Goal: Download file/media

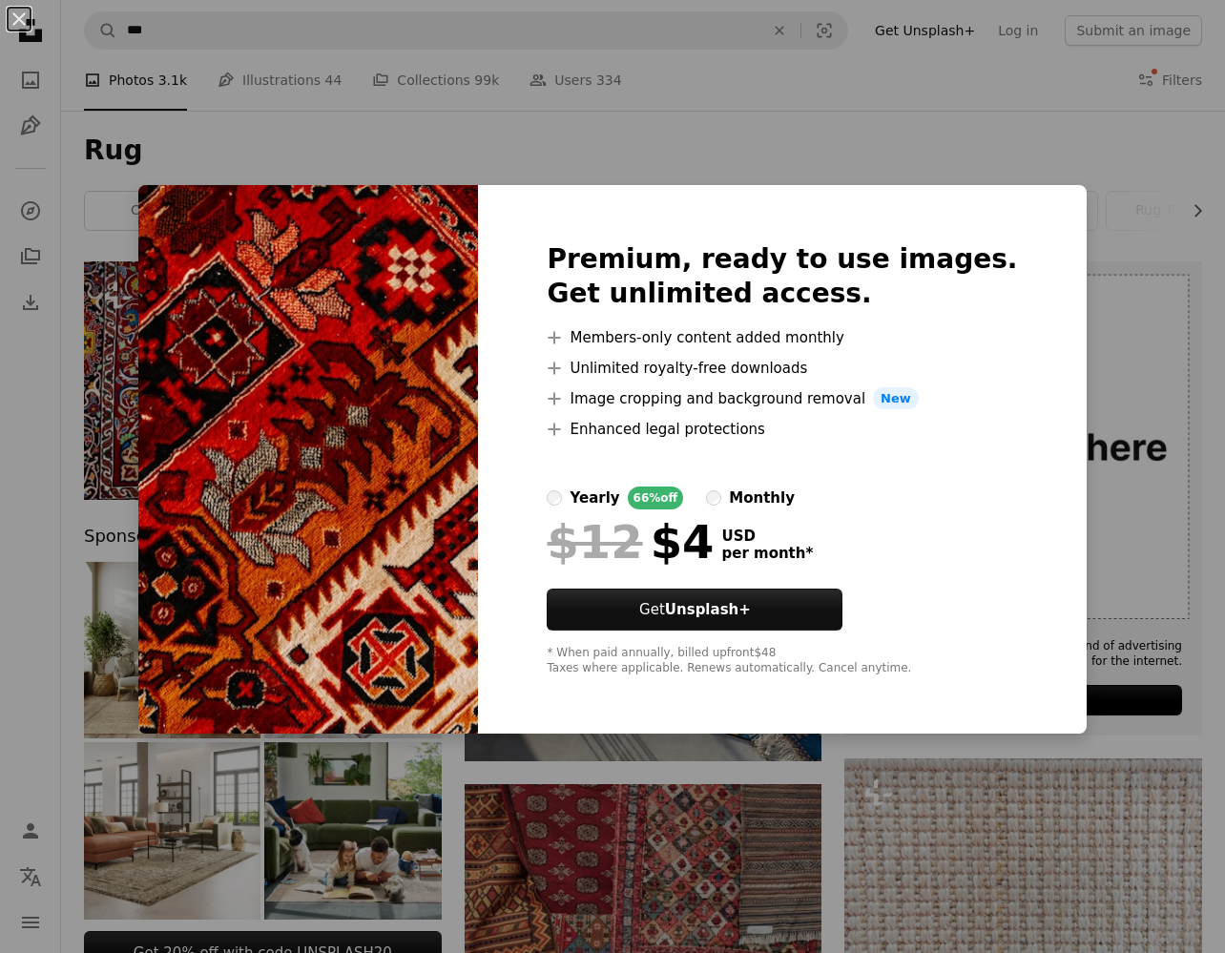
scroll to position [838, 0]
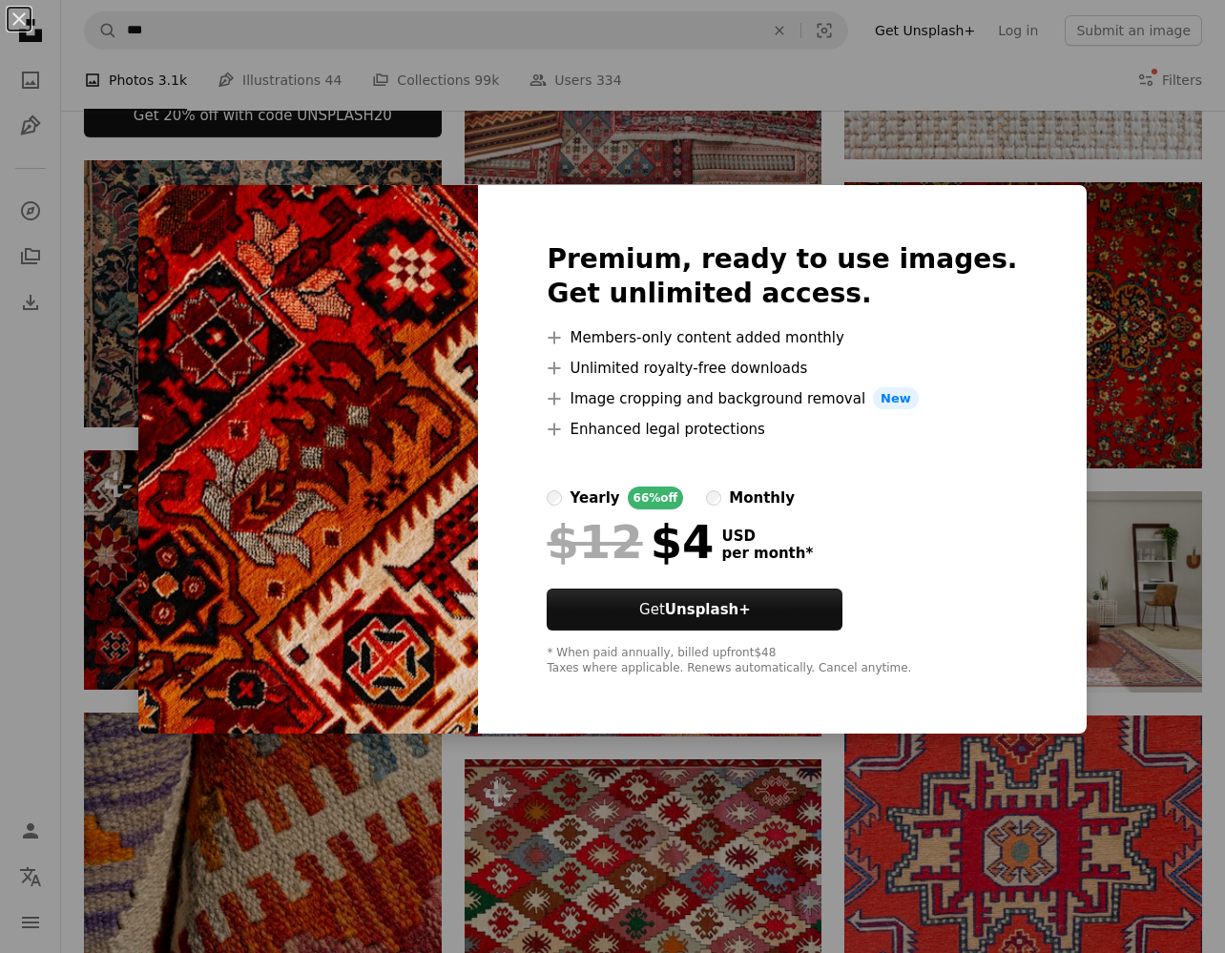
click at [1093, 206] on div "An X shape Premium, ready to use images. Get unlimited access. A plus sign Memb…" at bounding box center [612, 476] width 1225 height 953
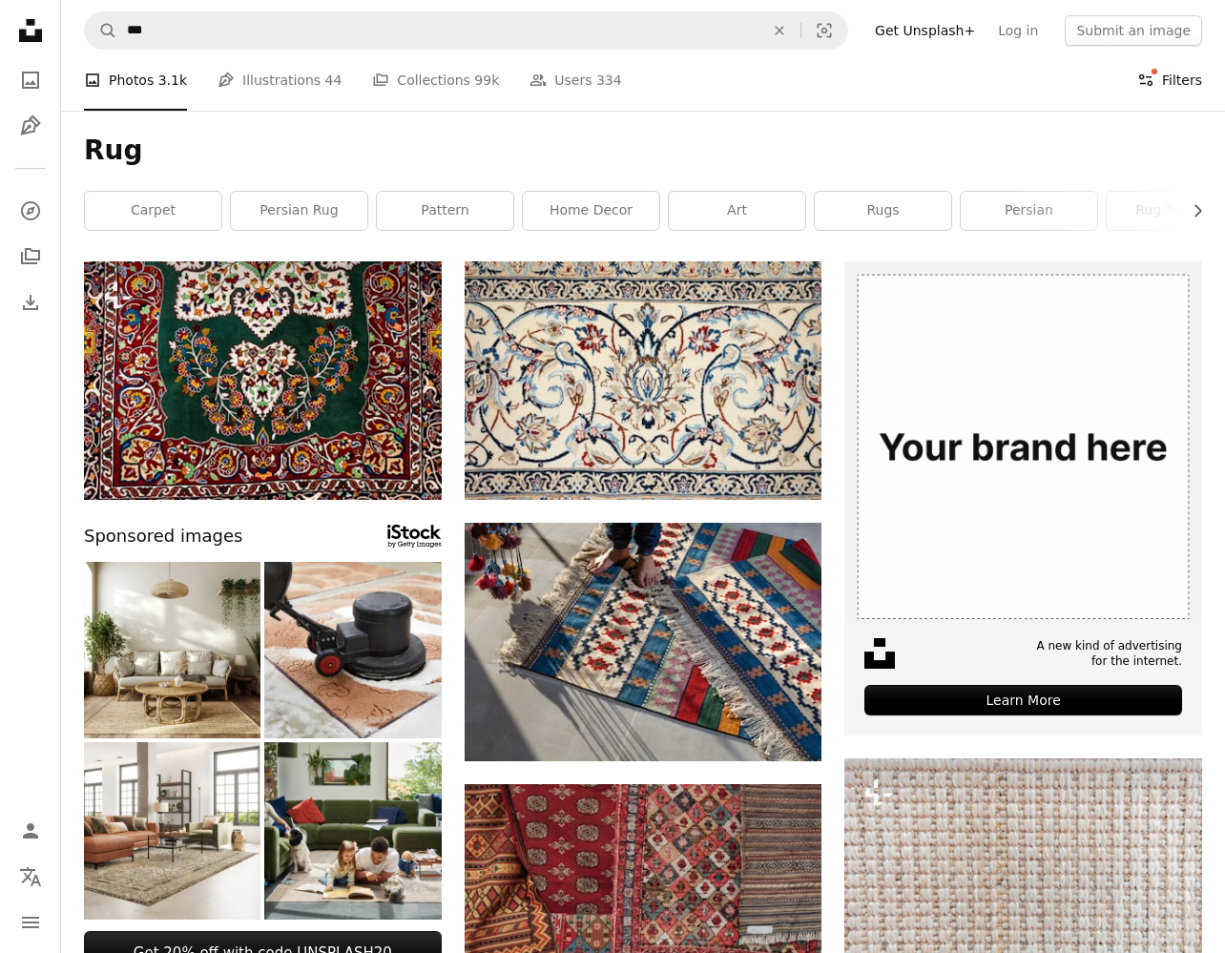
click at [1164, 94] on button "Filters Filters" at bounding box center [1169, 80] width 65 height 61
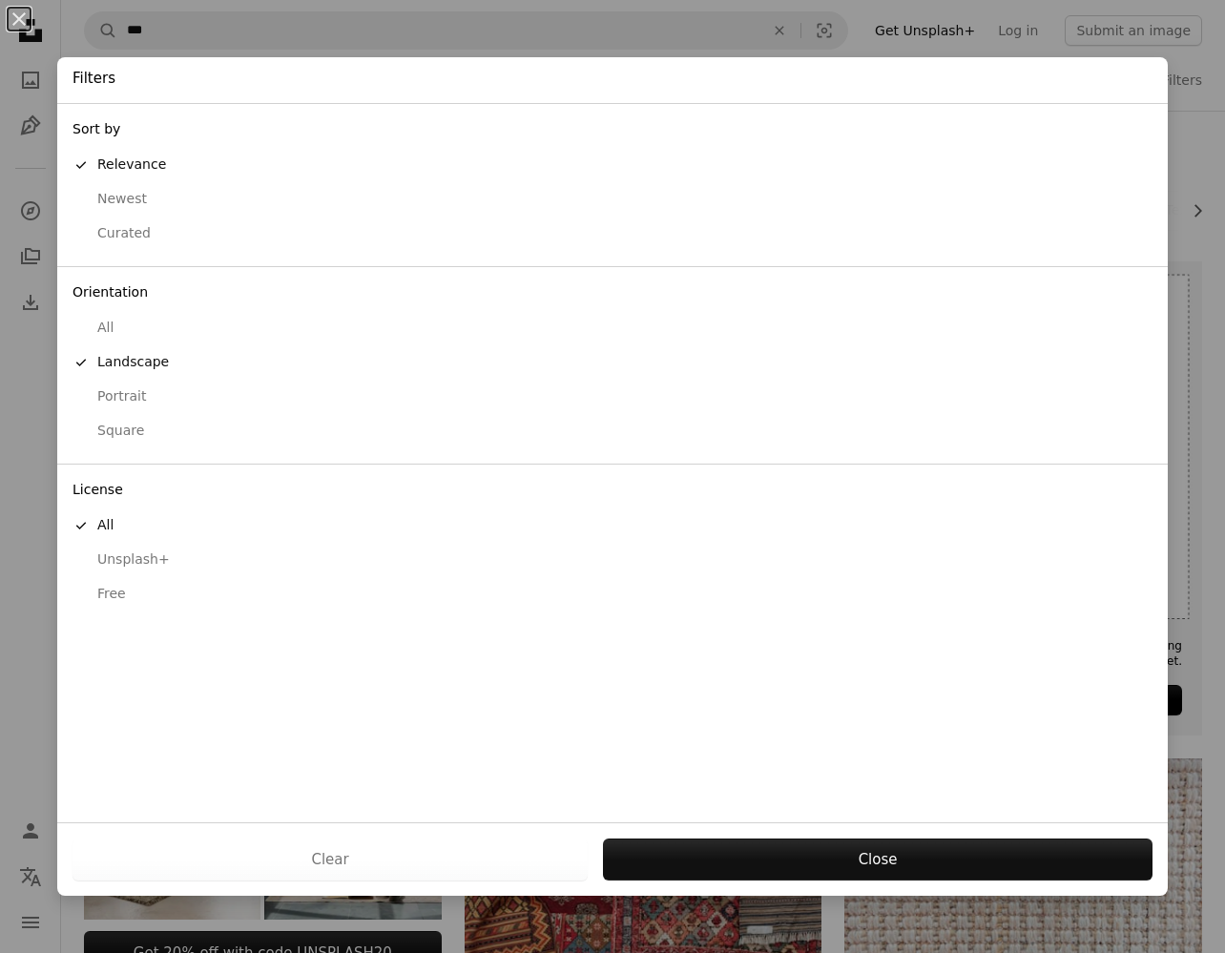
click at [110, 585] on div "Free" at bounding box center [613, 594] width 1080 height 19
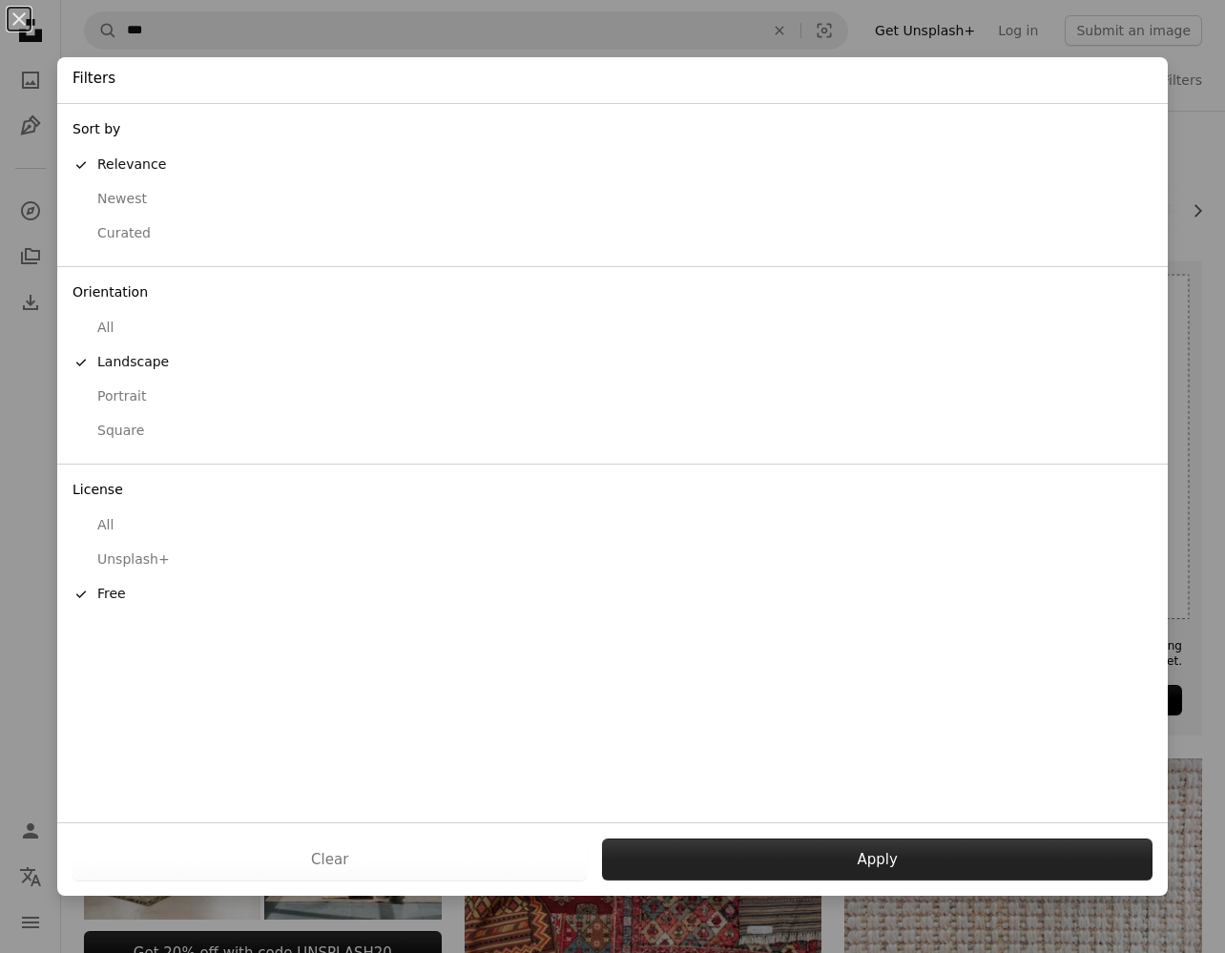
click at [781, 856] on button "Apply" at bounding box center [877, 860] width 551 height 42
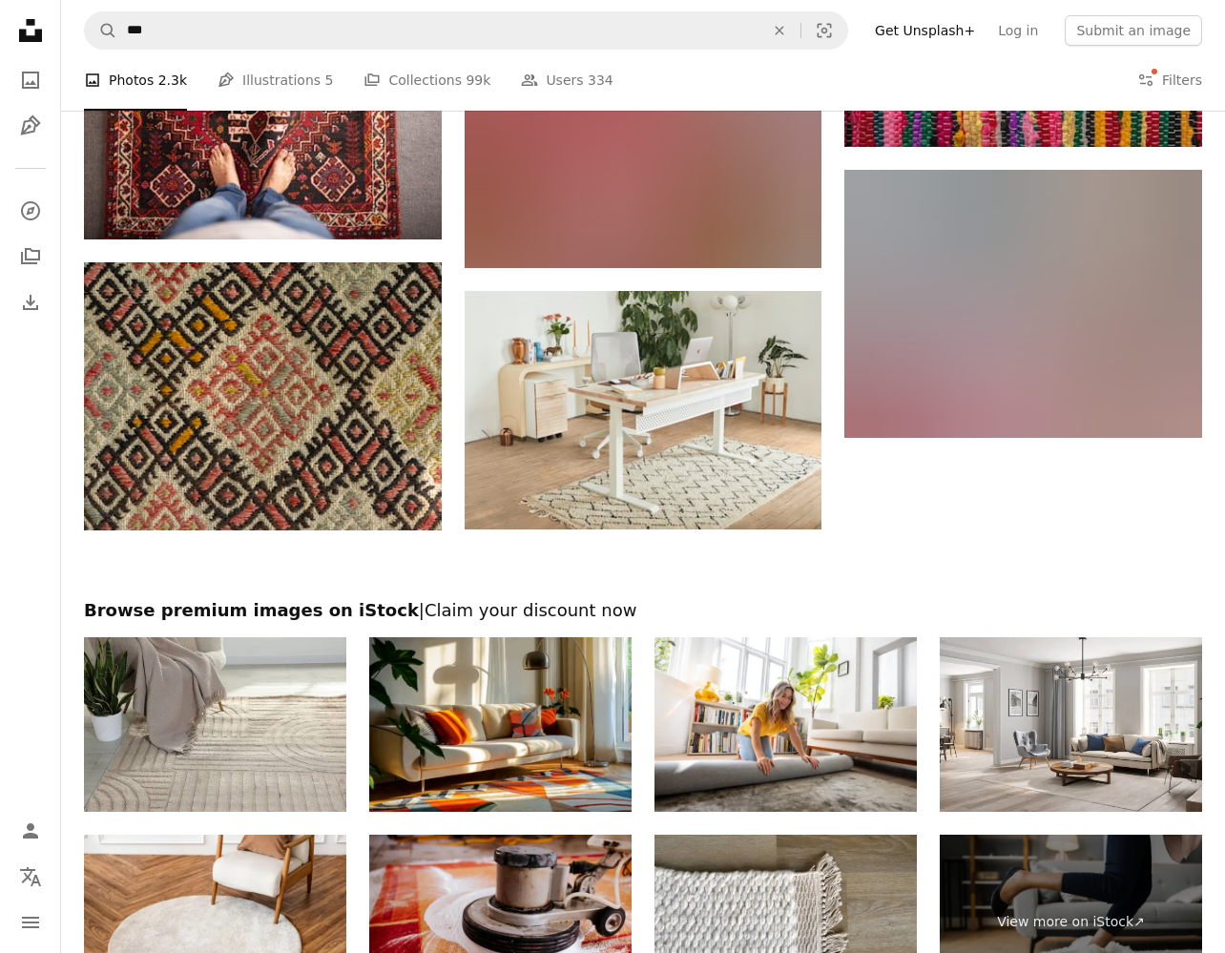
scroll to position [1887, 0]
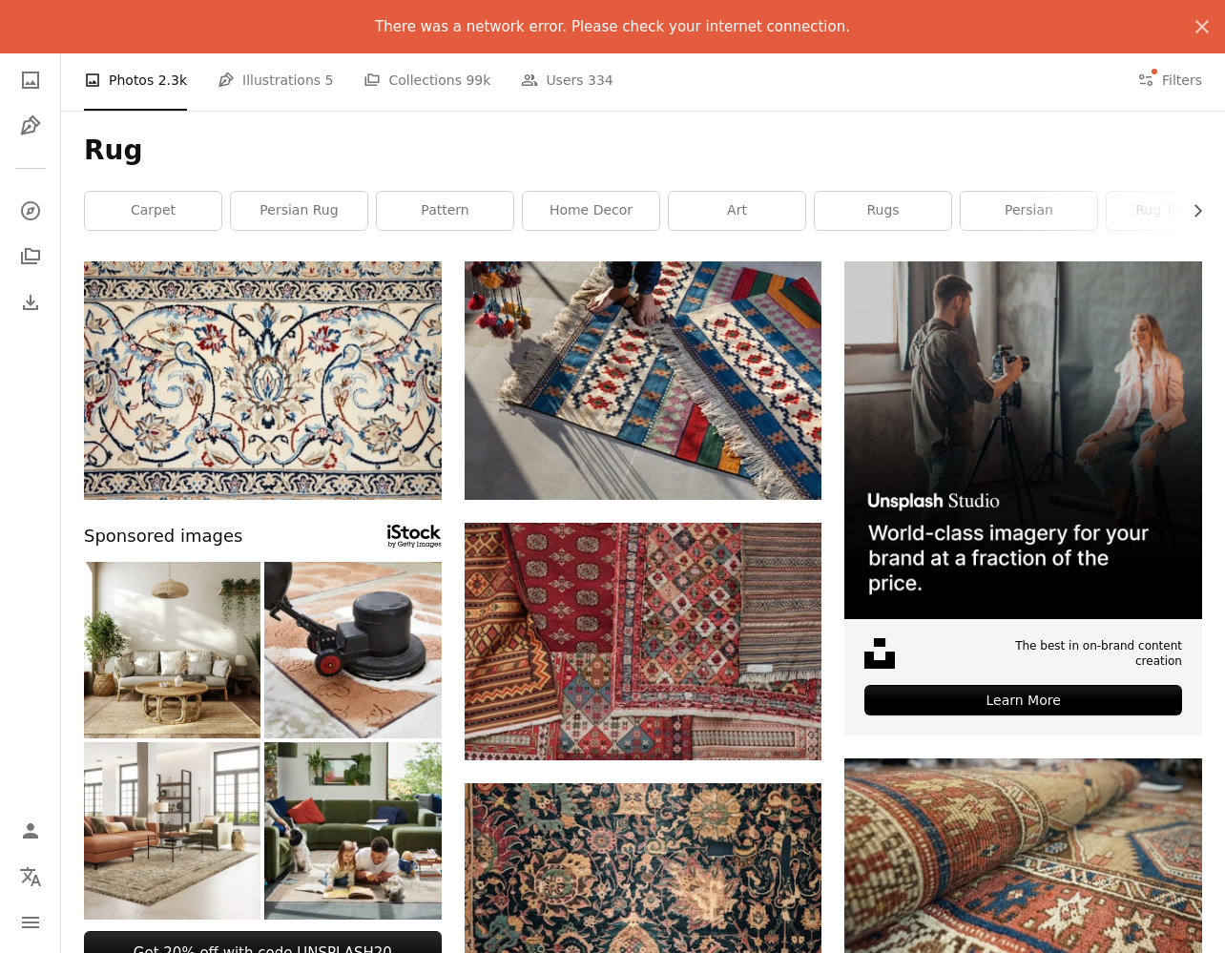
scroll to position [0, 0]
click at [1161, 76] on button "Filters Filters" at bounding box center [1169, 80] width 65 height 61
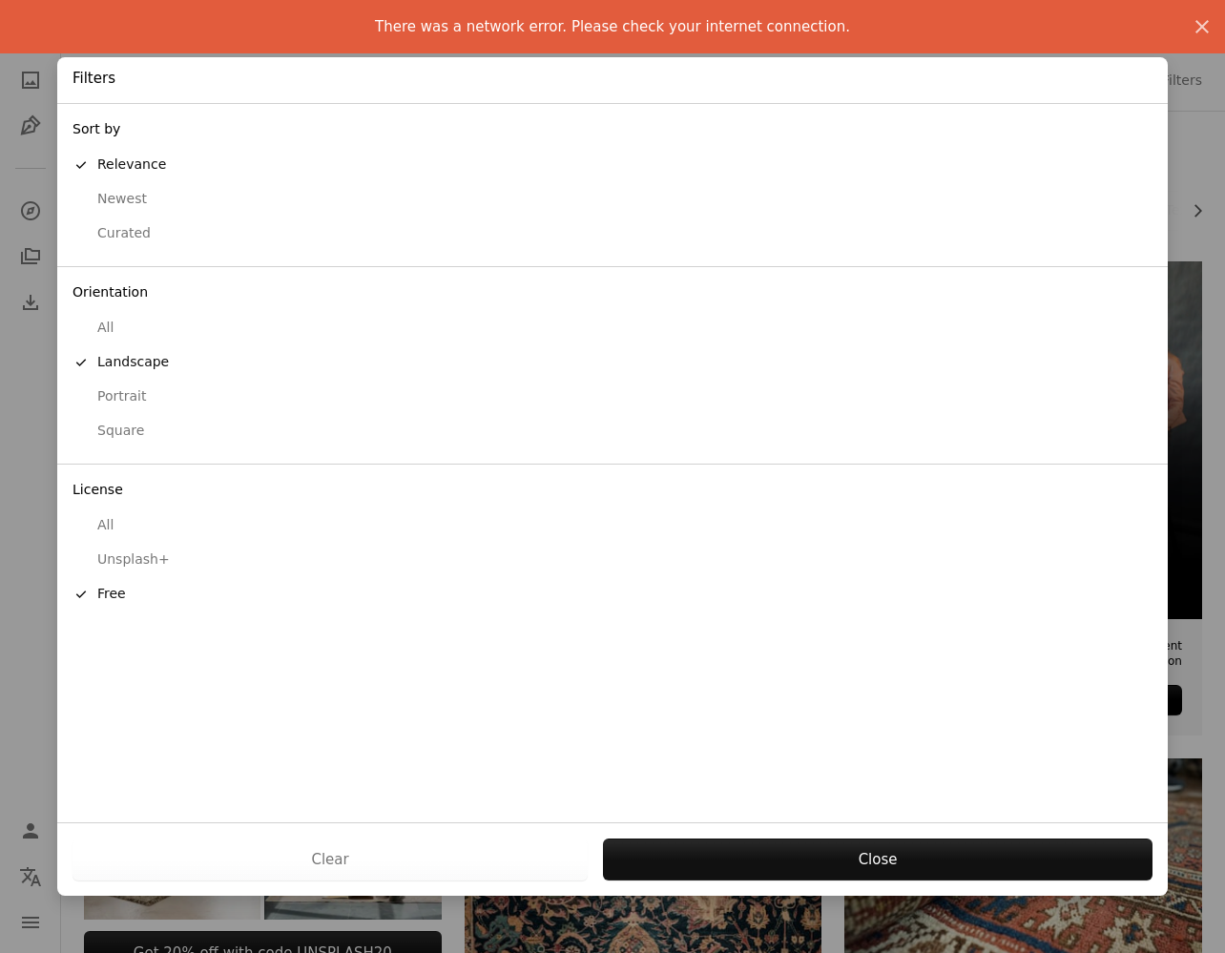
click at [107, 319] on div "All" at bounding box center [613, 328] width 1080 height 19
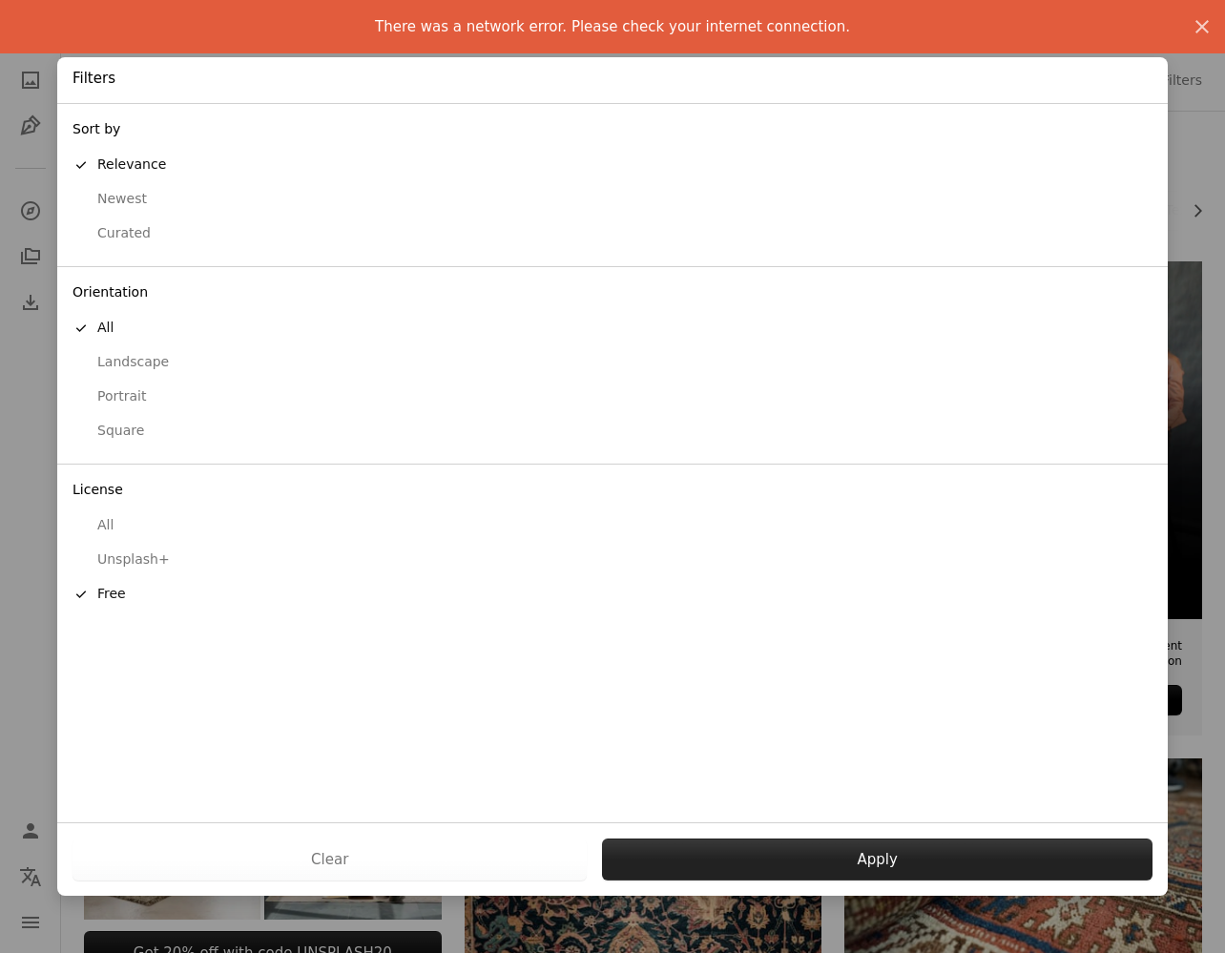
click at [796, 865] on button "Apply" at bounding box center [877, 860] width 551 height 42
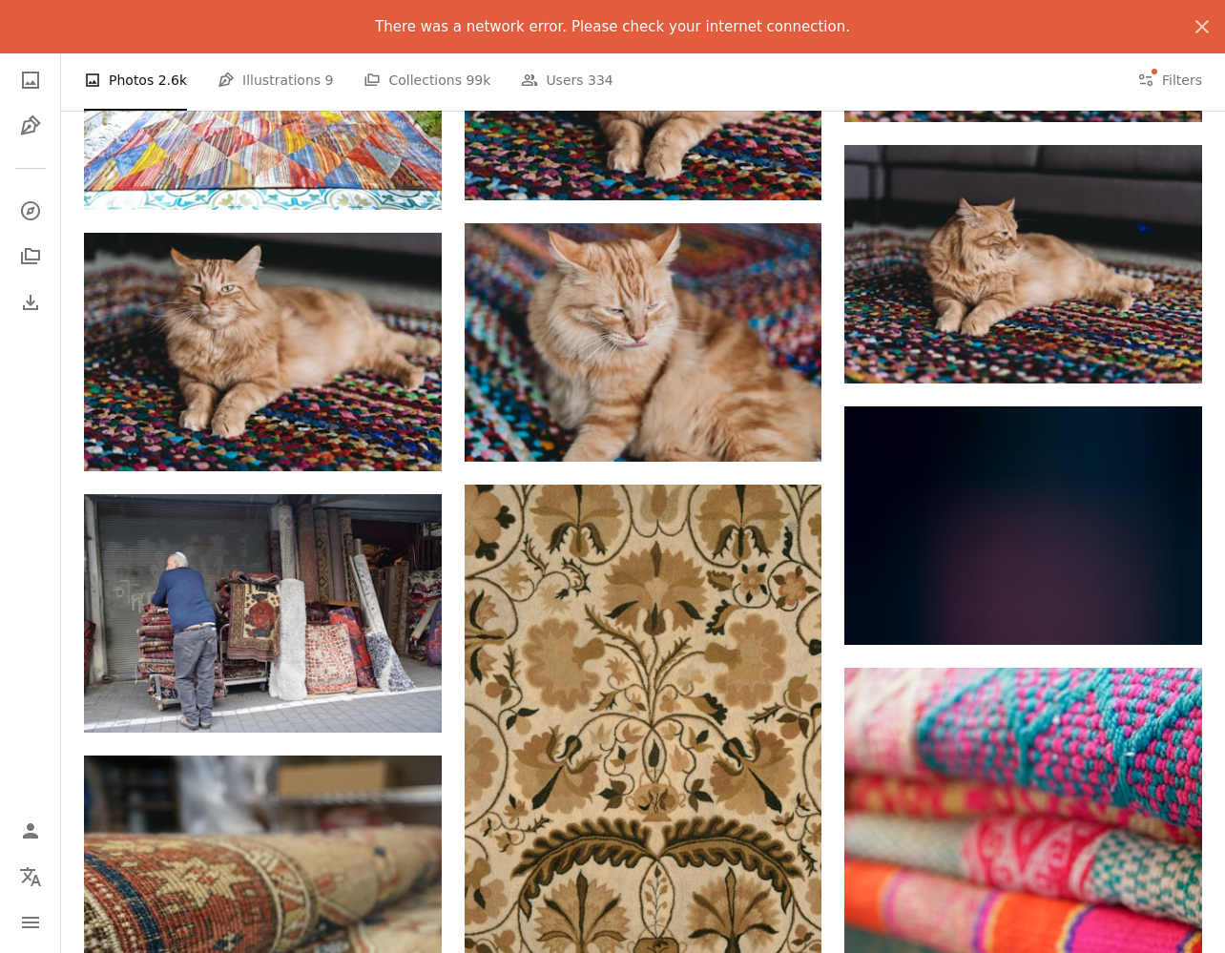
scroll to position [16020, 0]
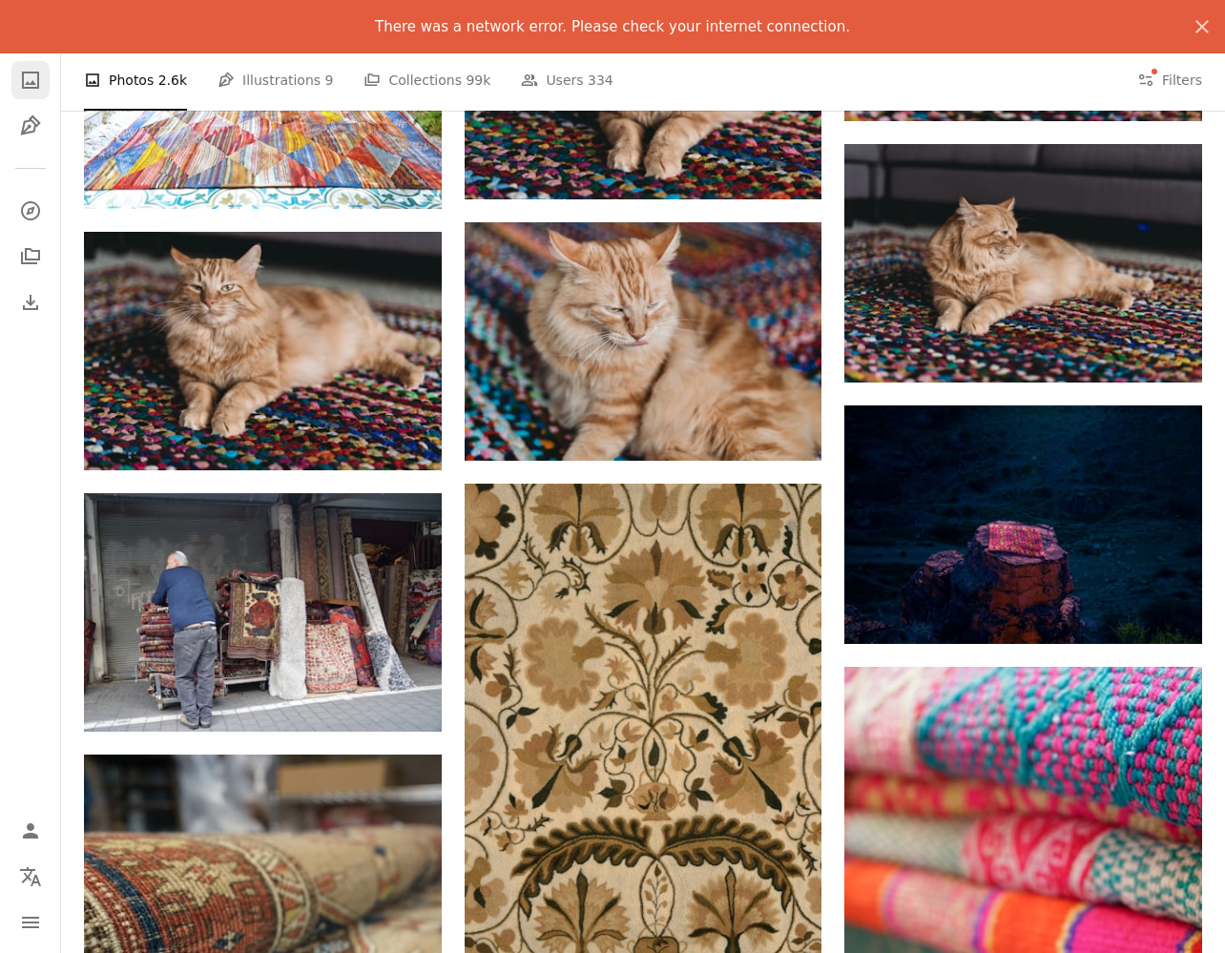
click at [29, 80] on icon "A photo" at bounding box center [30, 80] width 23 height 23
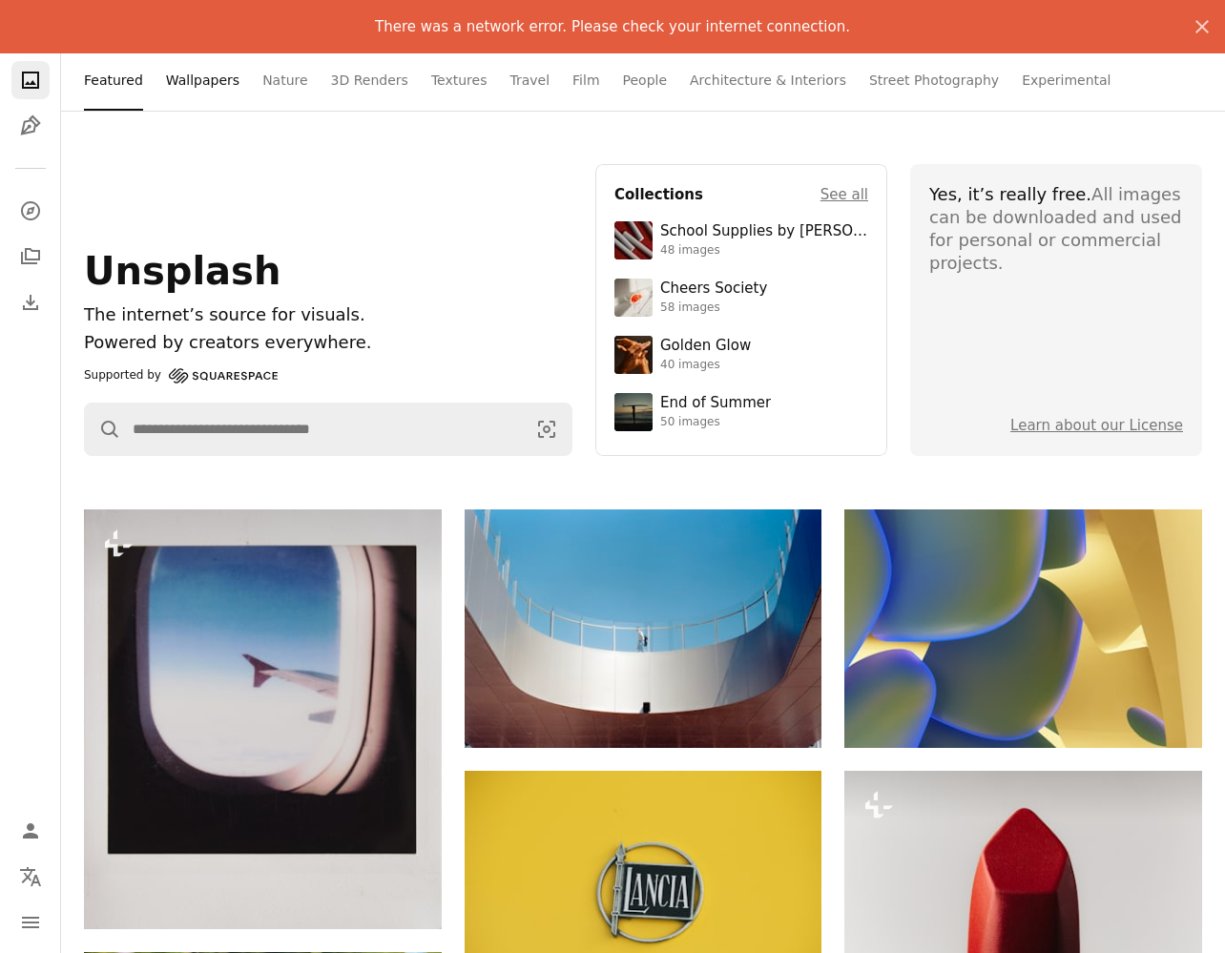
click at [206, 88] on link "Wallpapers" at bounding box center [202, 80] width 73 height 61
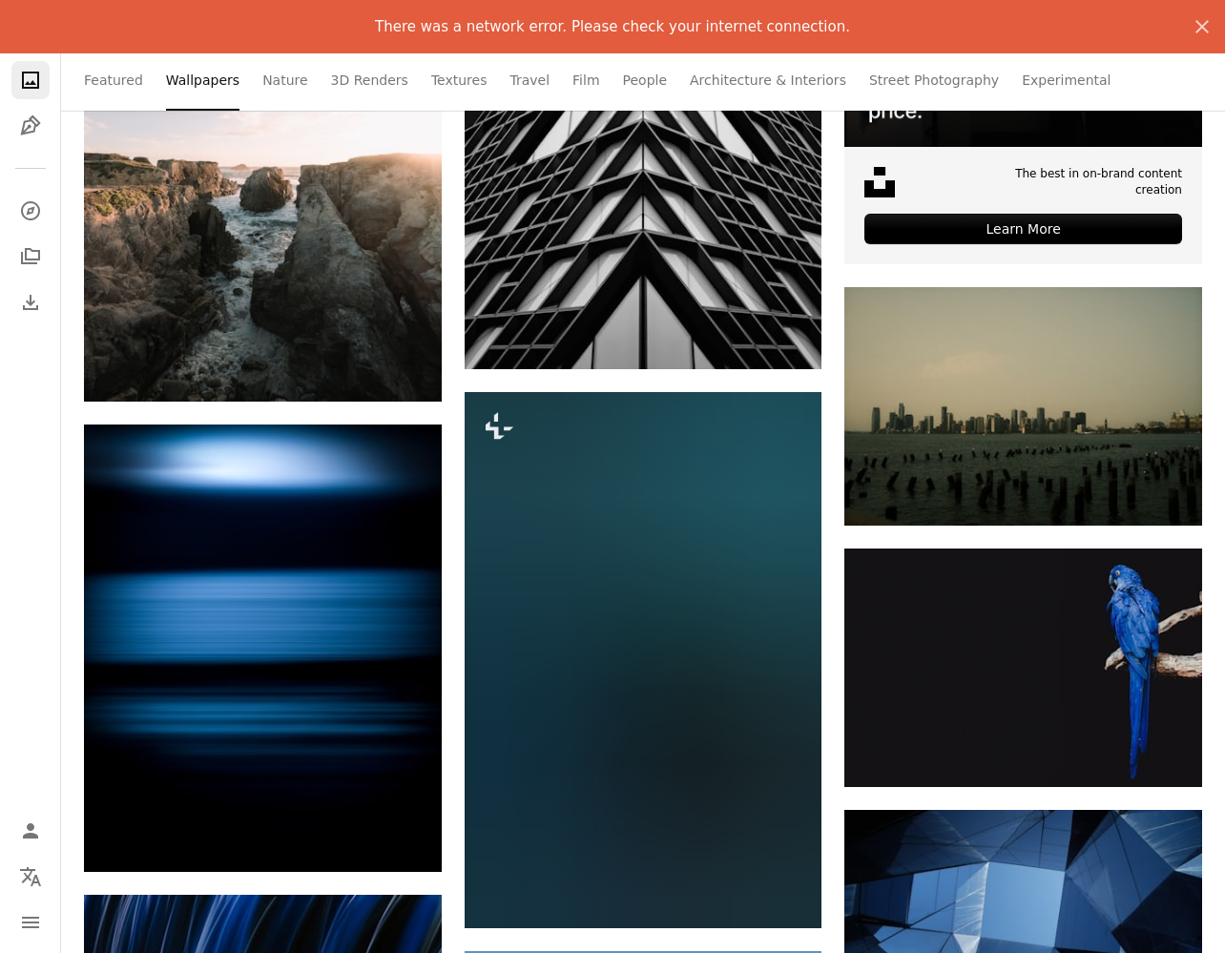
scroll to position [5405, 0]
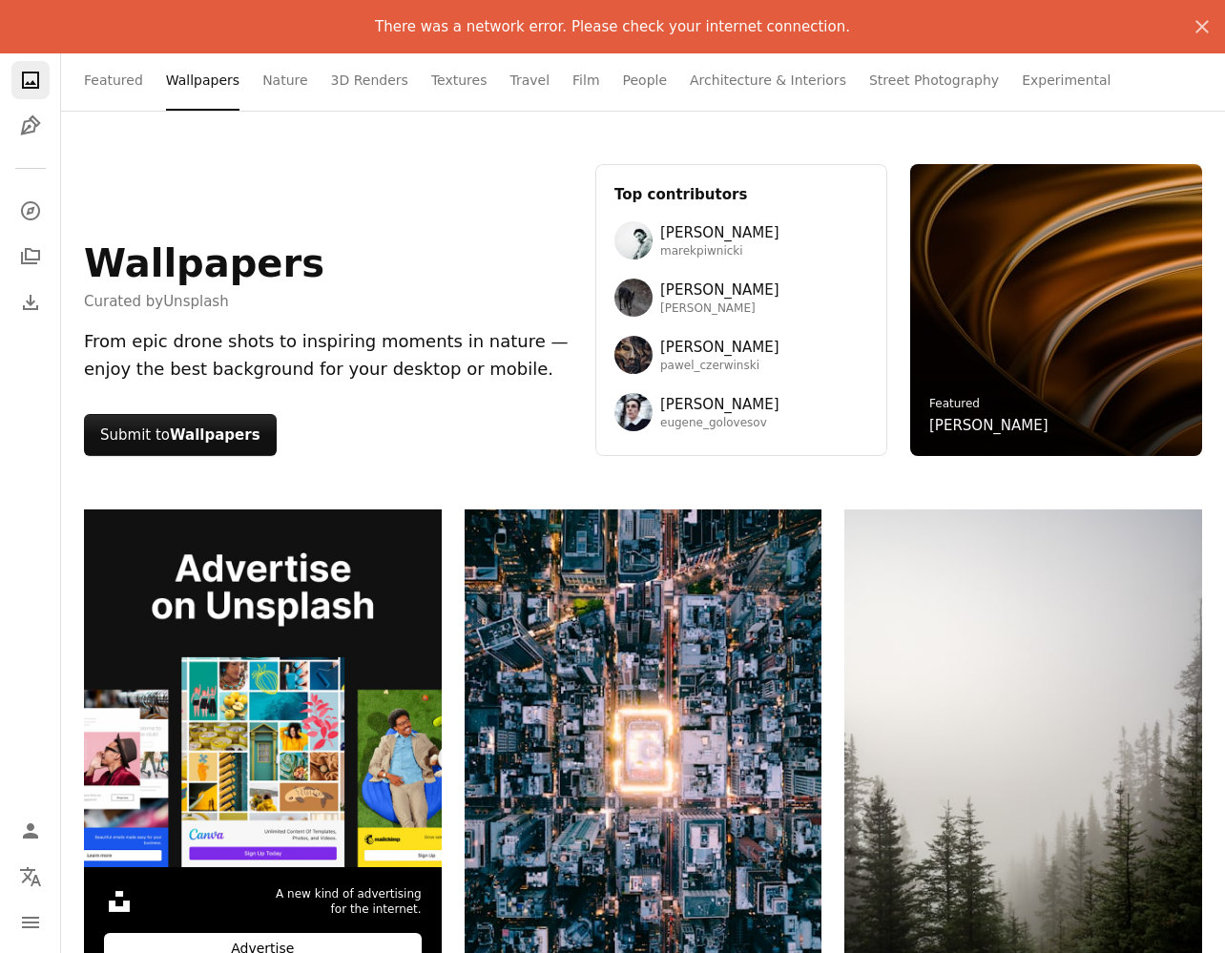
scroll to position [0, 0]
click at [1201, 30] on icon "An X shape" at bounding box center [1202, 26] width 23 height 23
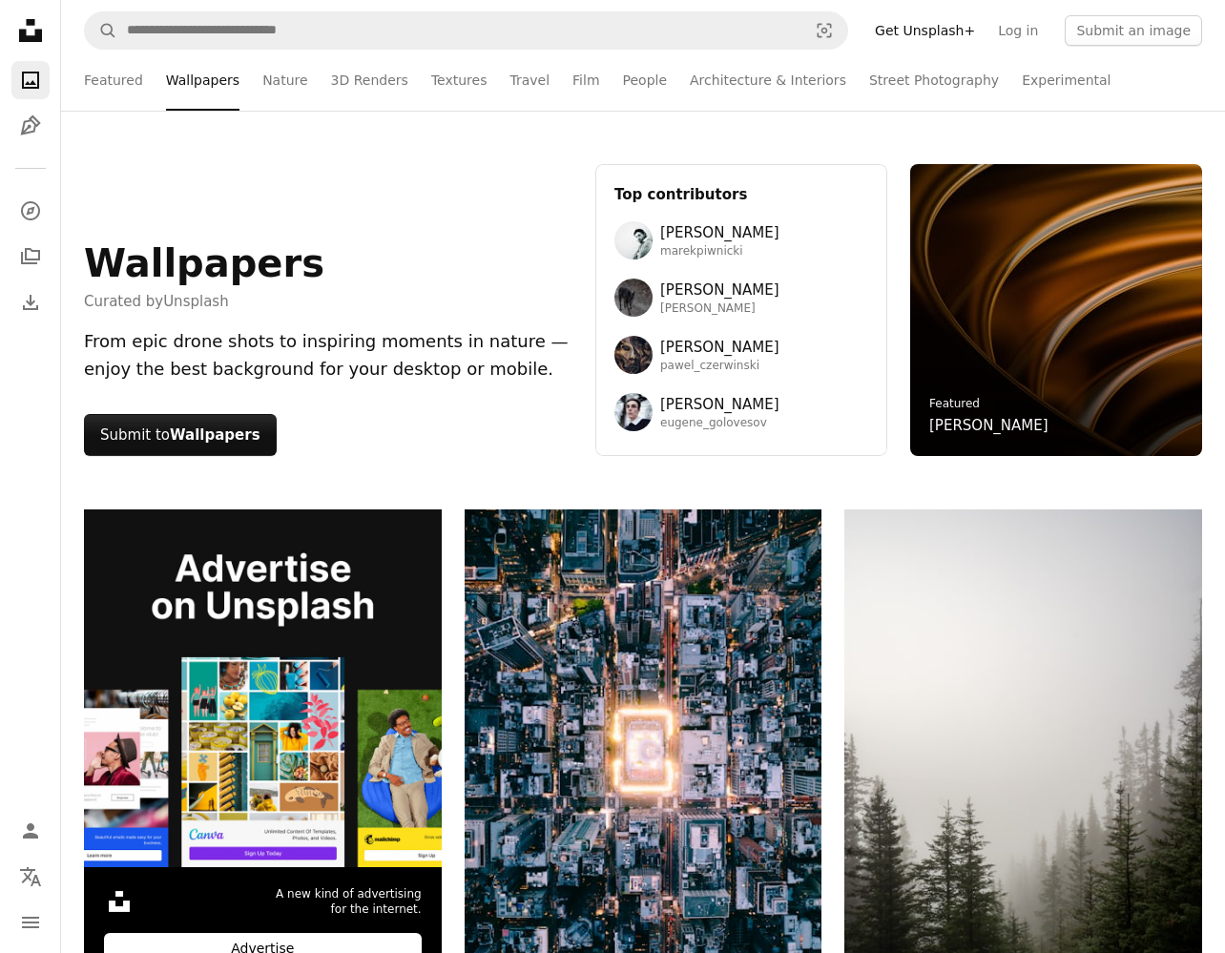
click at [28, 32] on icon "Unsplash logo Unsplash Home" at bounding box center [30, 30] width 38 height 38
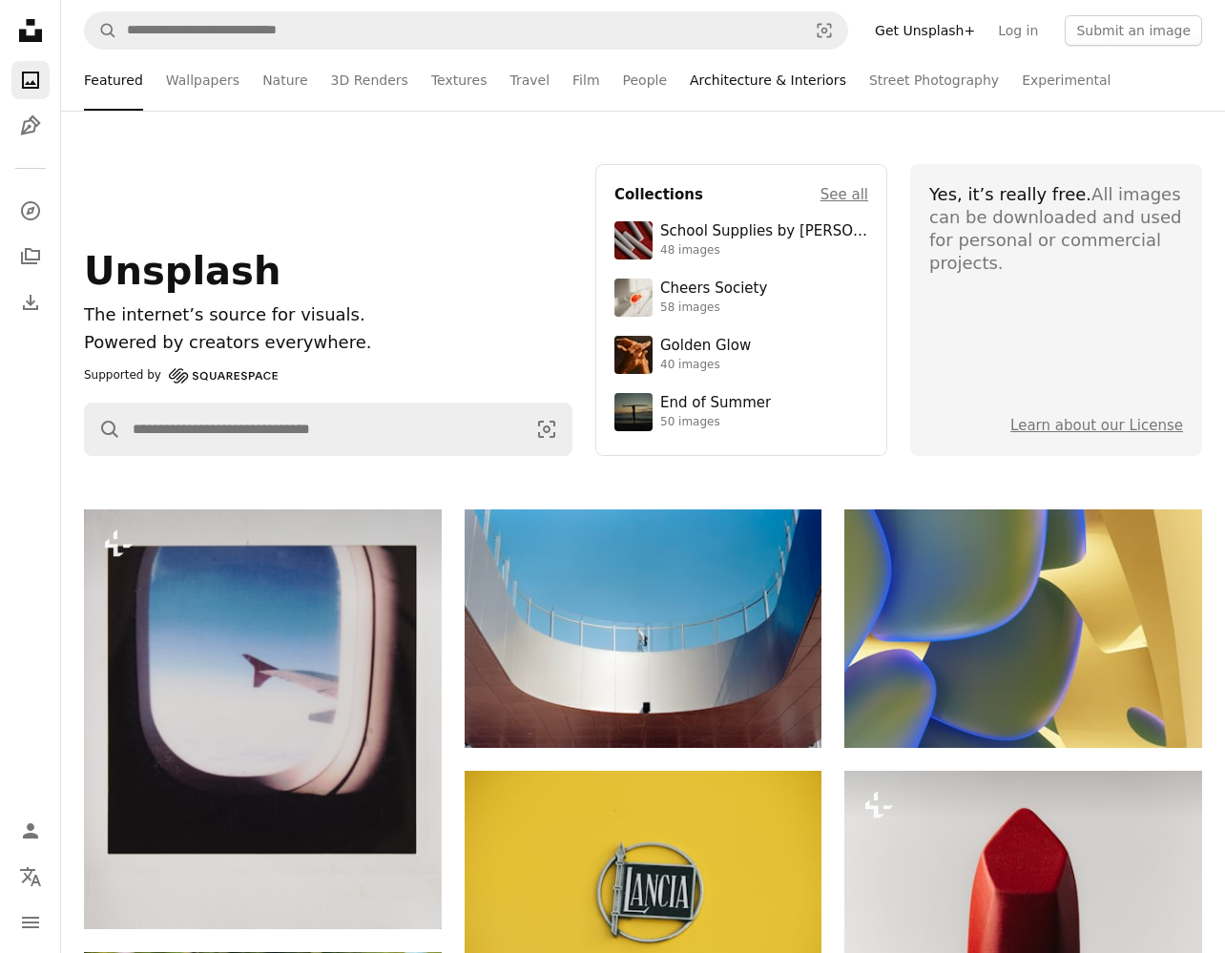
click at [732, 76] on link "Architecture & Interiors" at bounding box center [768, 80] width 156 height 61
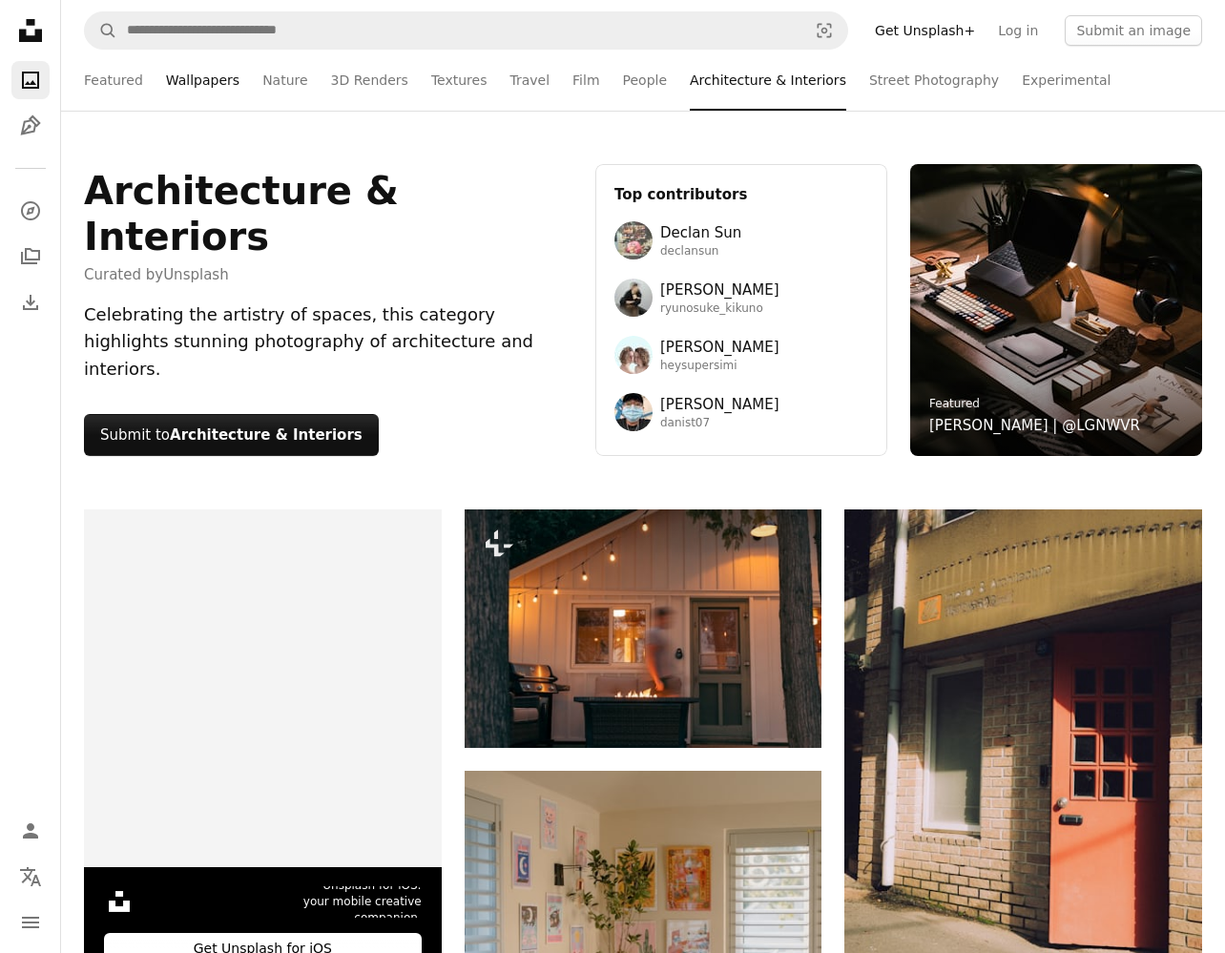
click at [194, 75] on link "Wallpapers" at bounding box center [202, 80] width 73 height 61
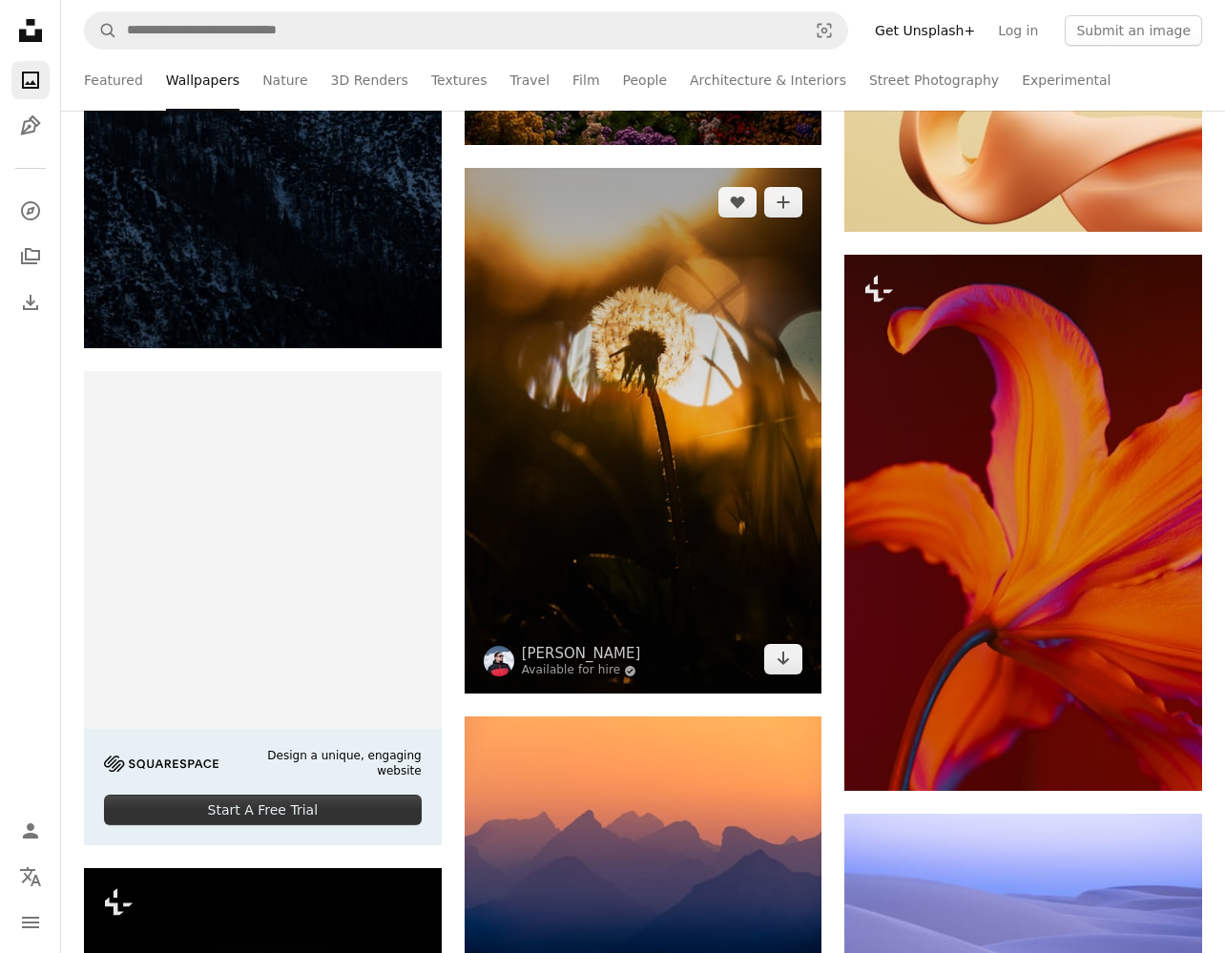
scroll to position [3364, 0]
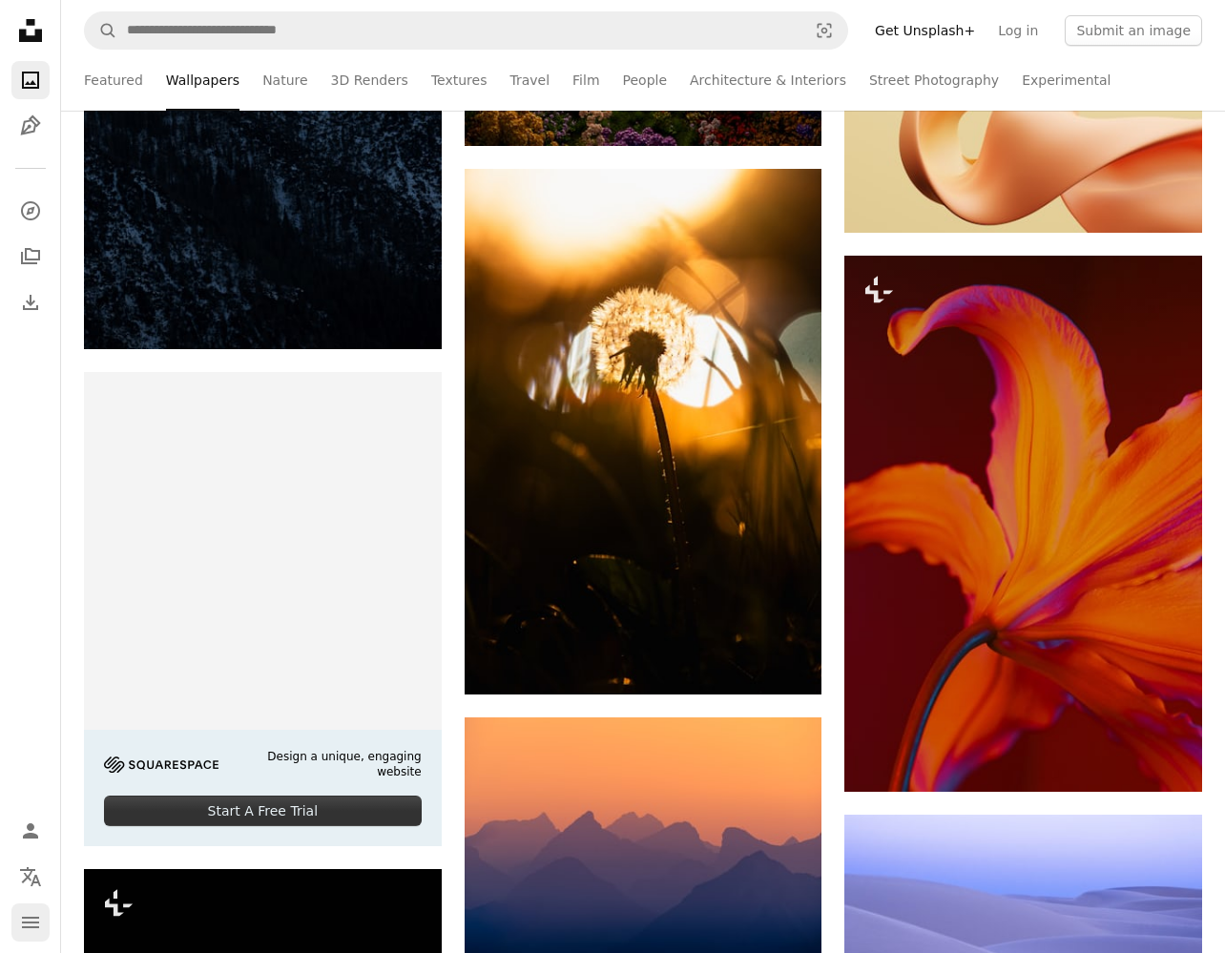
click at [22, 923] on icon "Menu" at bounding box center [30, 922] width 17 height 11
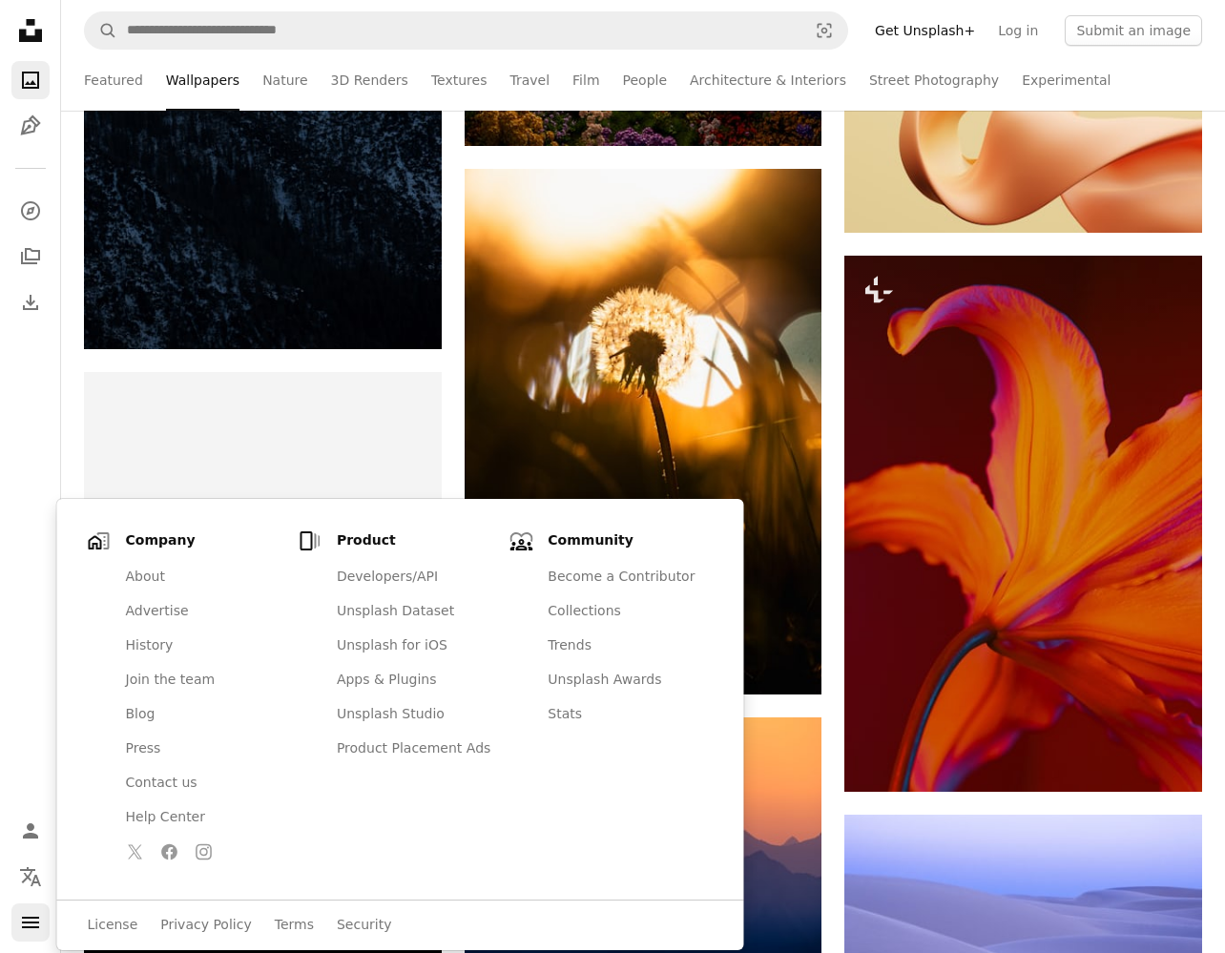
click at [22, 923] on icon "Menu" at bounding box center [30, 922] width 17 height 11
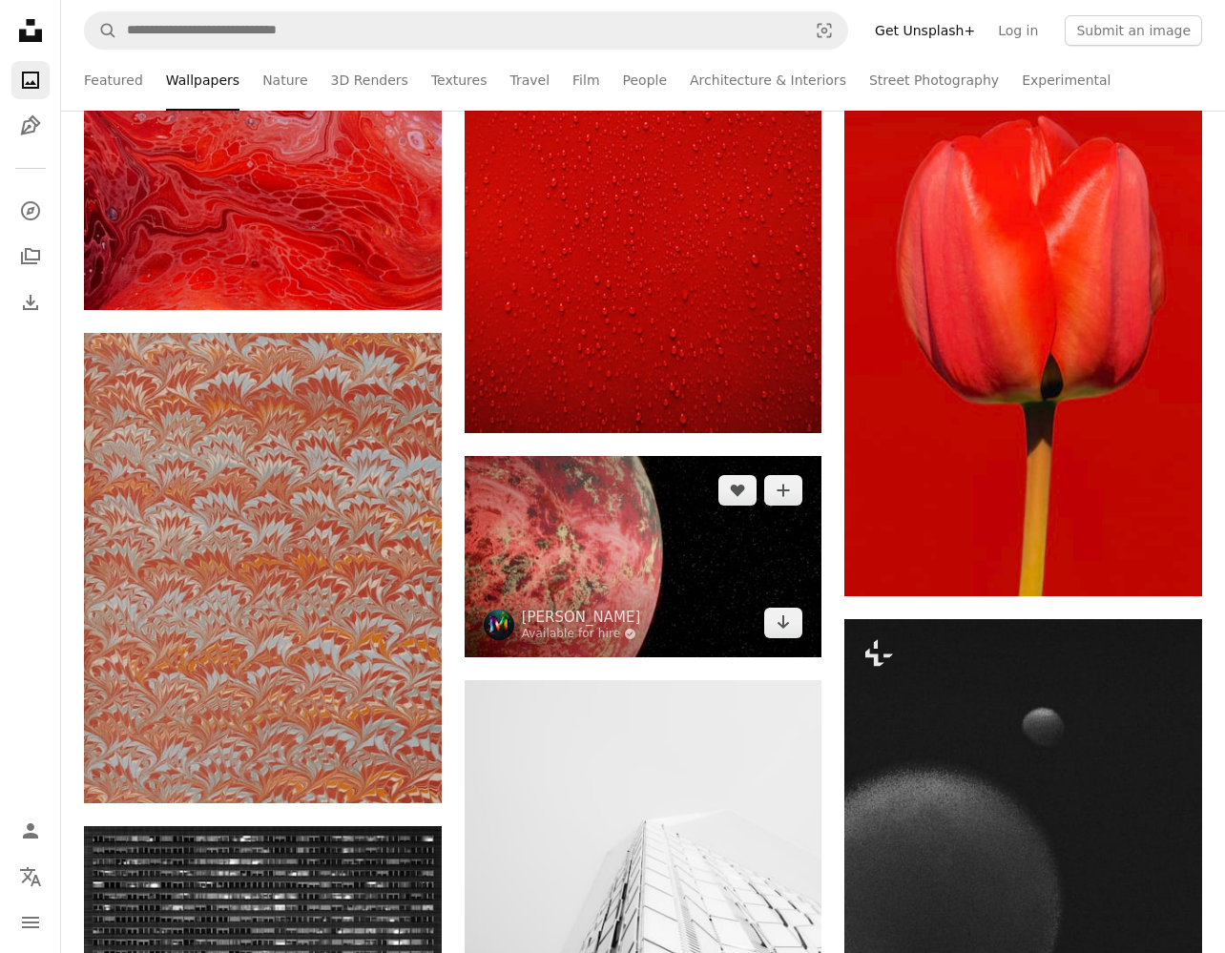
scroll to position [21170, 0]
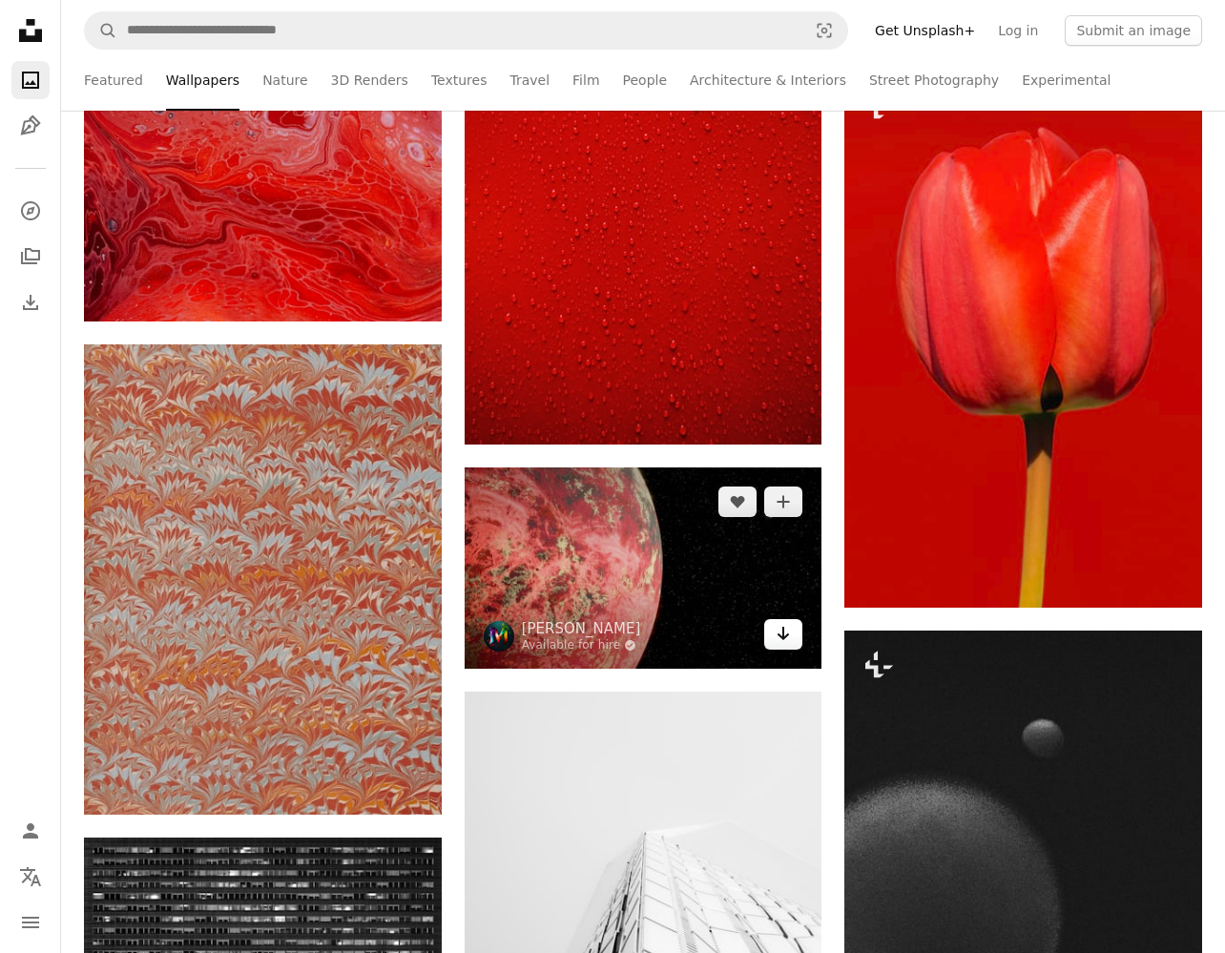
click at [789, 635] on icon "Arrow pointing down" at bounding box center [783, 633] width 15 height 23
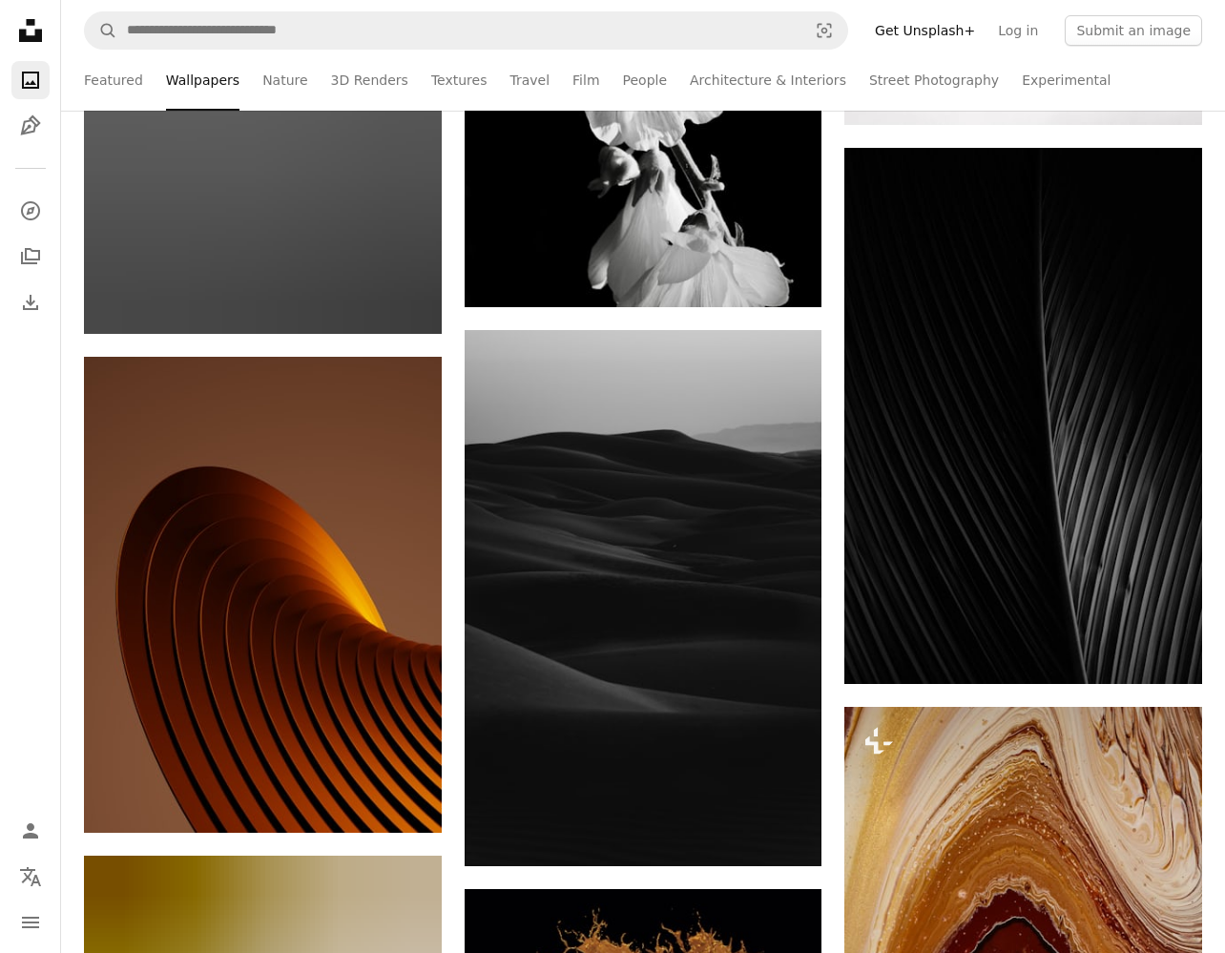
scroll to position [22587, 0]
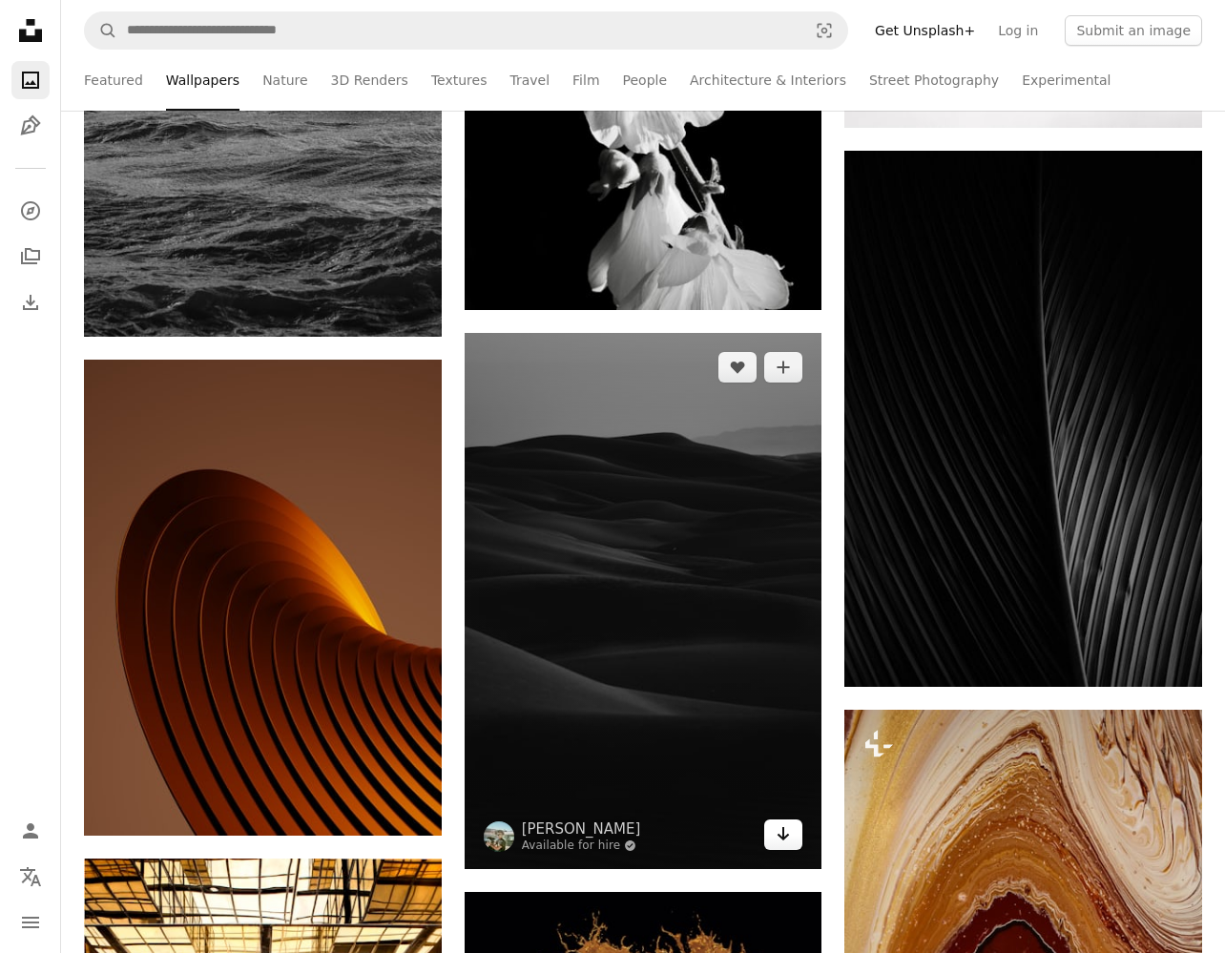
click at [781, 837] on icon "Download" at bounding box center [784, 833] width 12 height 13
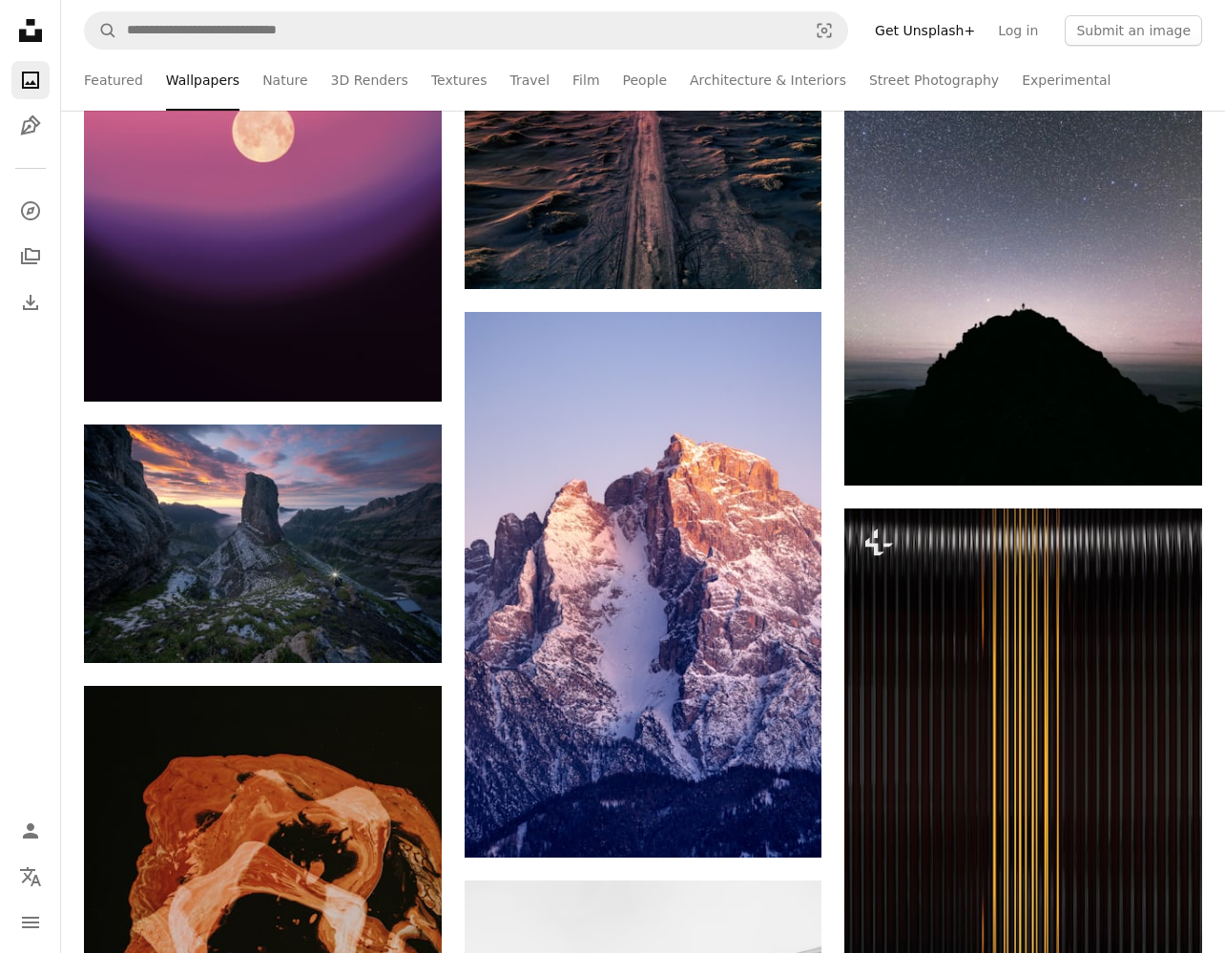
scroll to position [25274, 0]
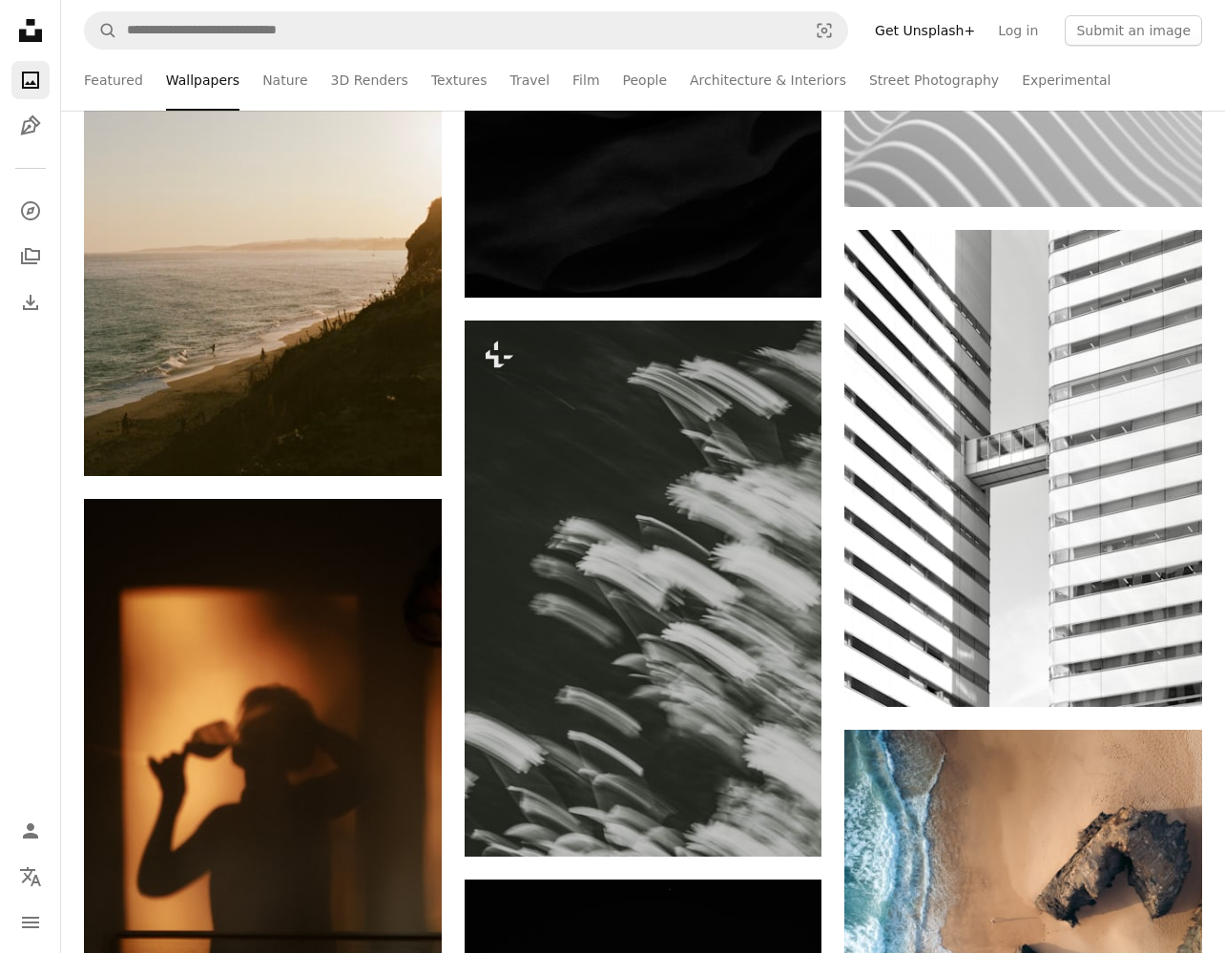
scroll to position [26584, 0]
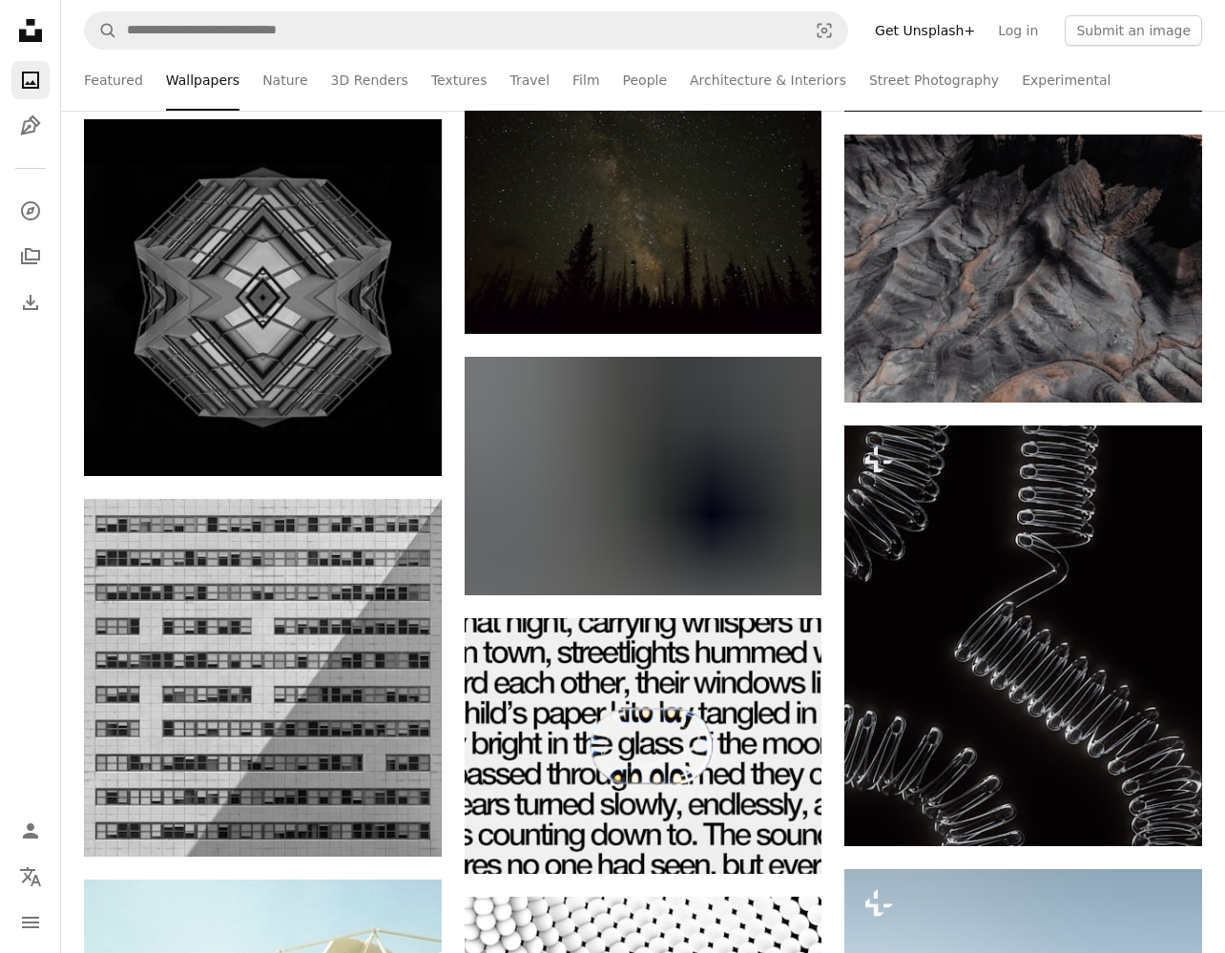
scroll to position [38190, 0]
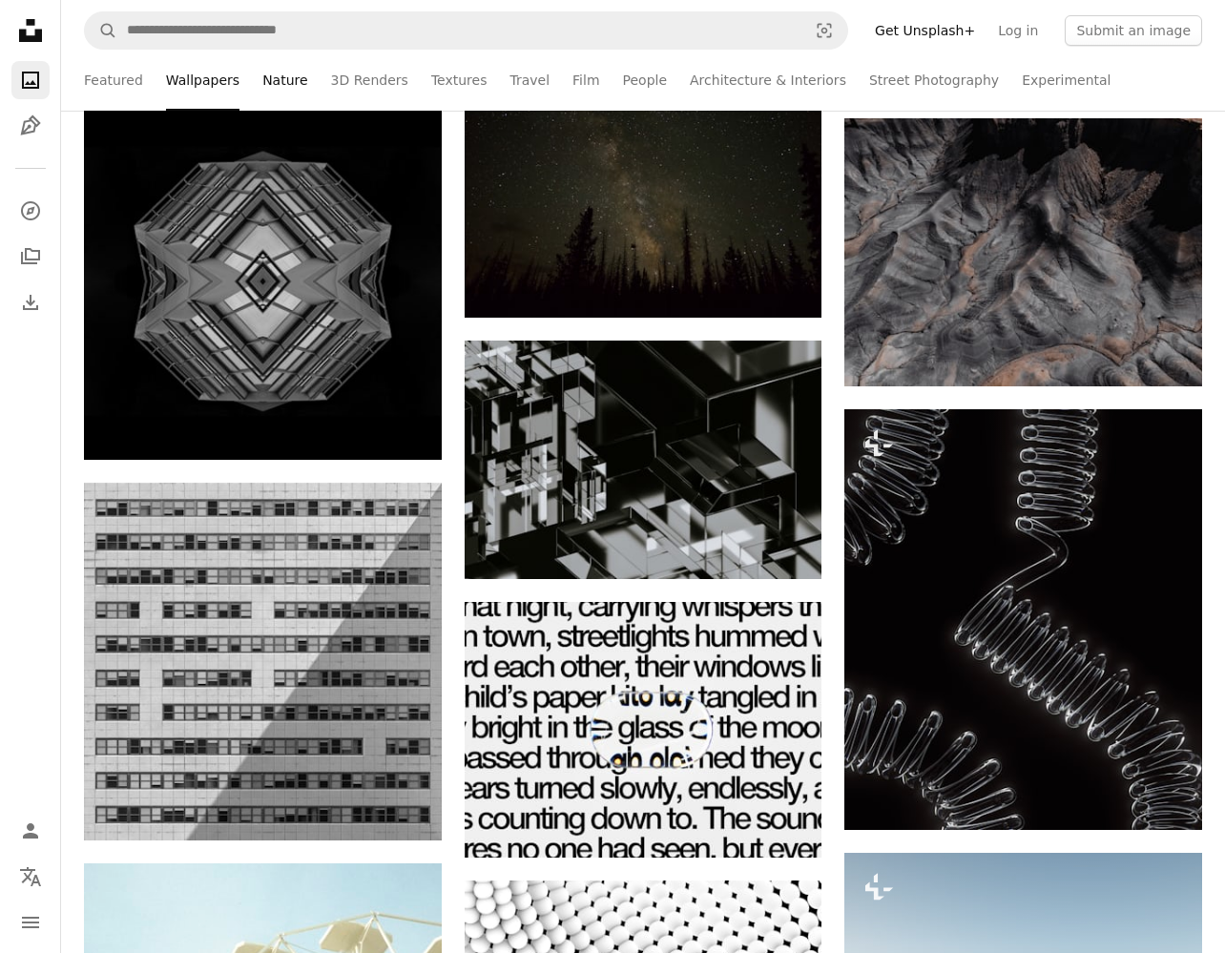
click at [278, 90] on link "Nature" at bounding box center [284, 80] width 45 height 61
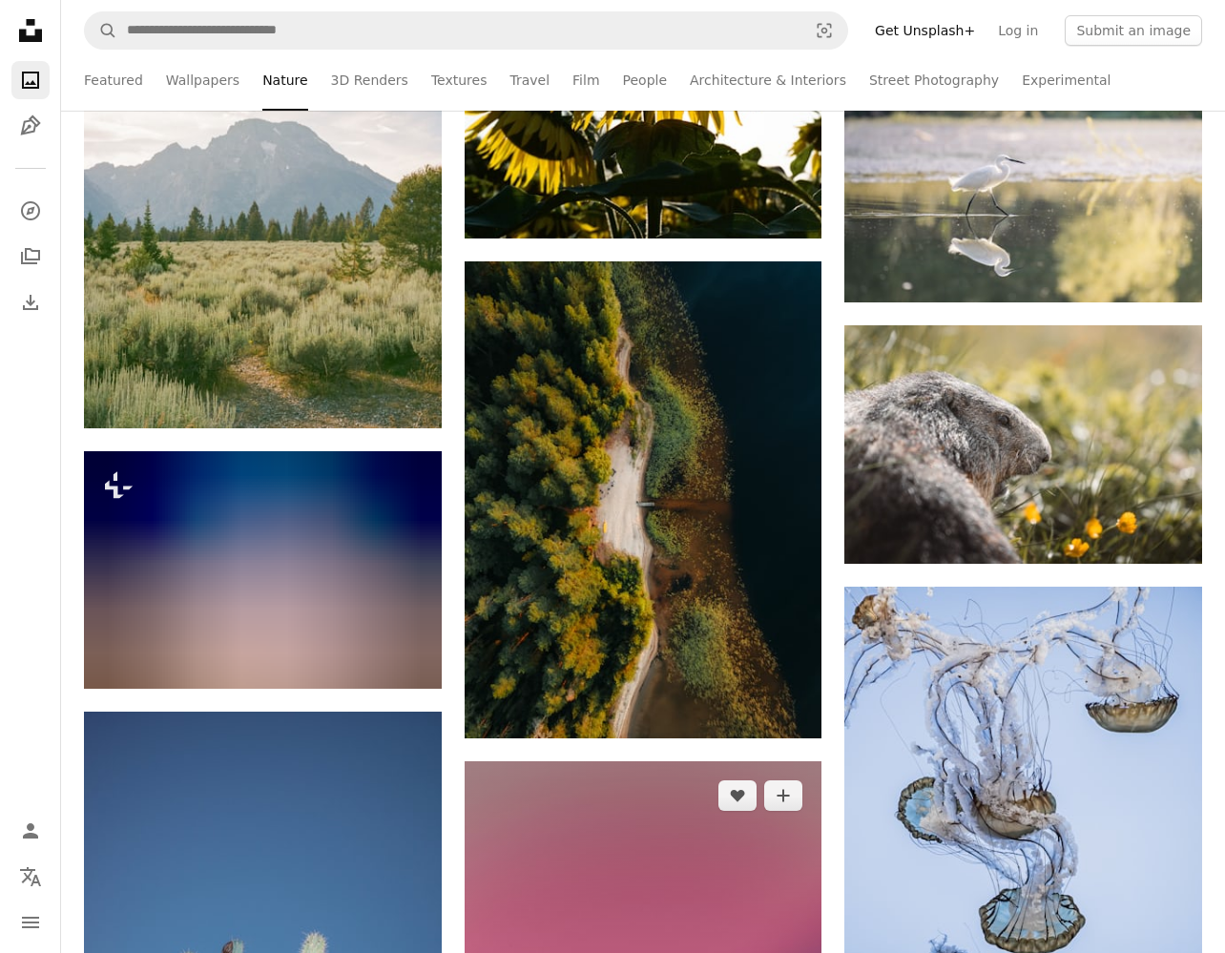
scroll to position [16369, 0]
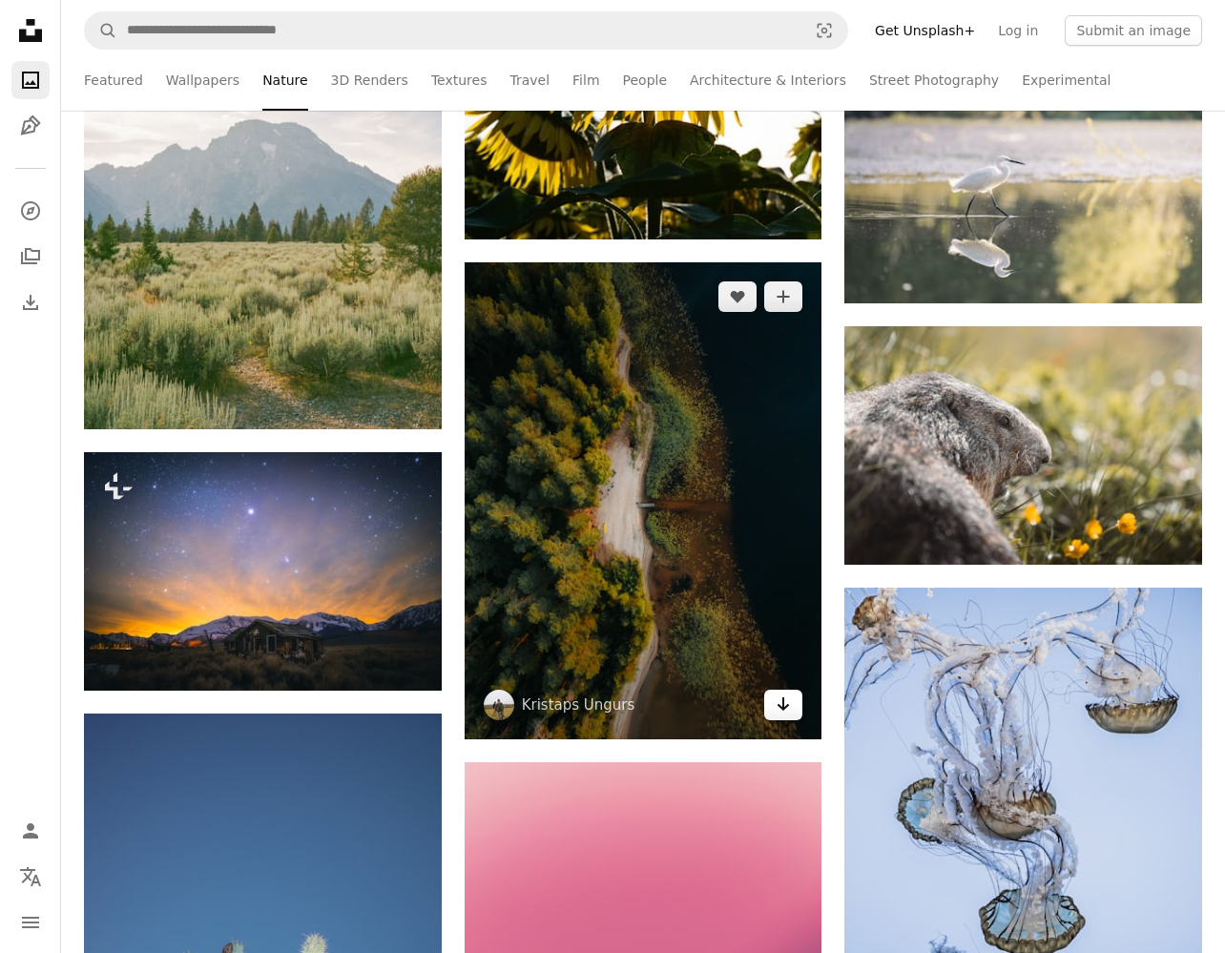
click at [788, 708] on icon "Arrow pointing down" at bounding box center [783, 704] width 15 height 23
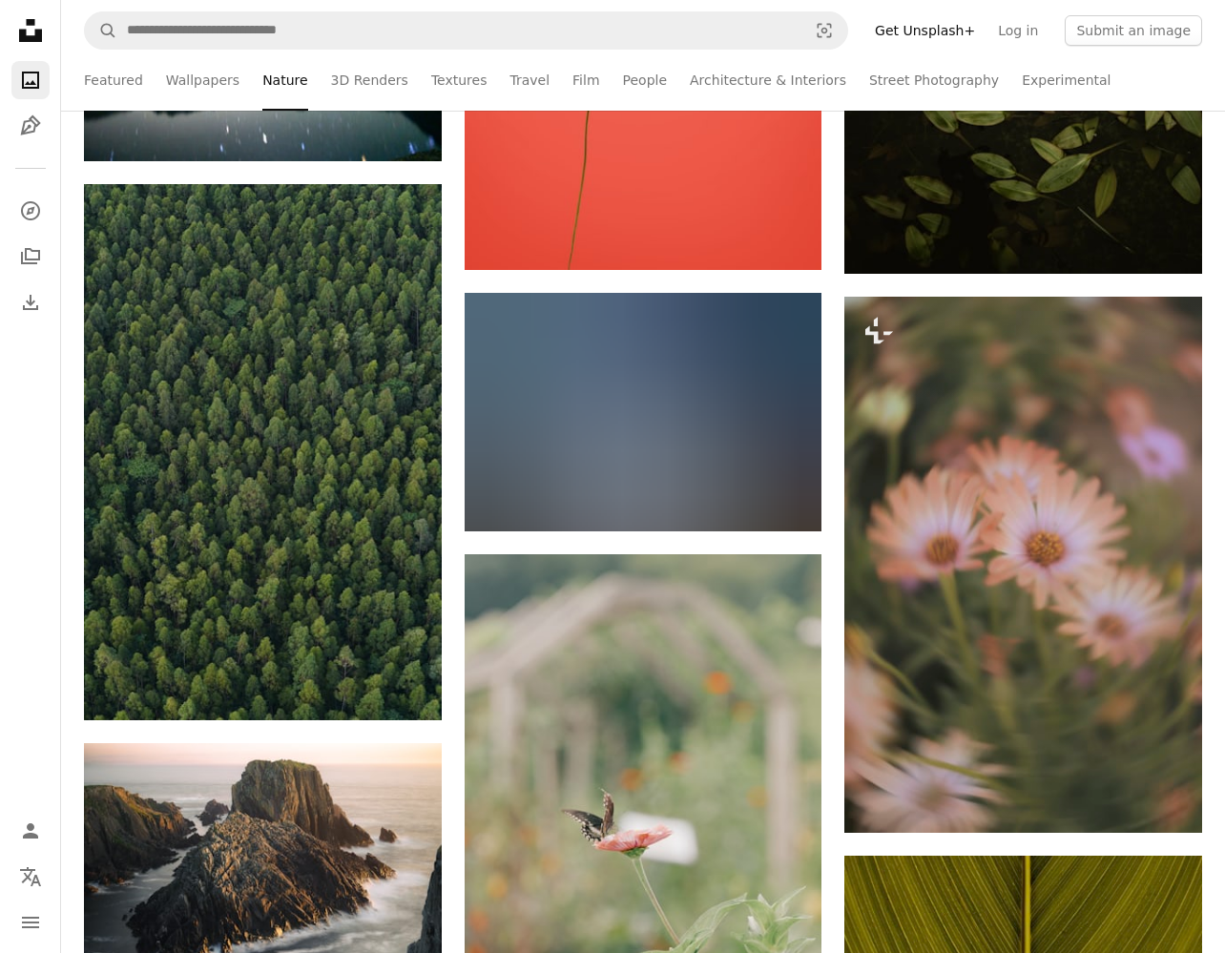
scroll to position [18222, 0]
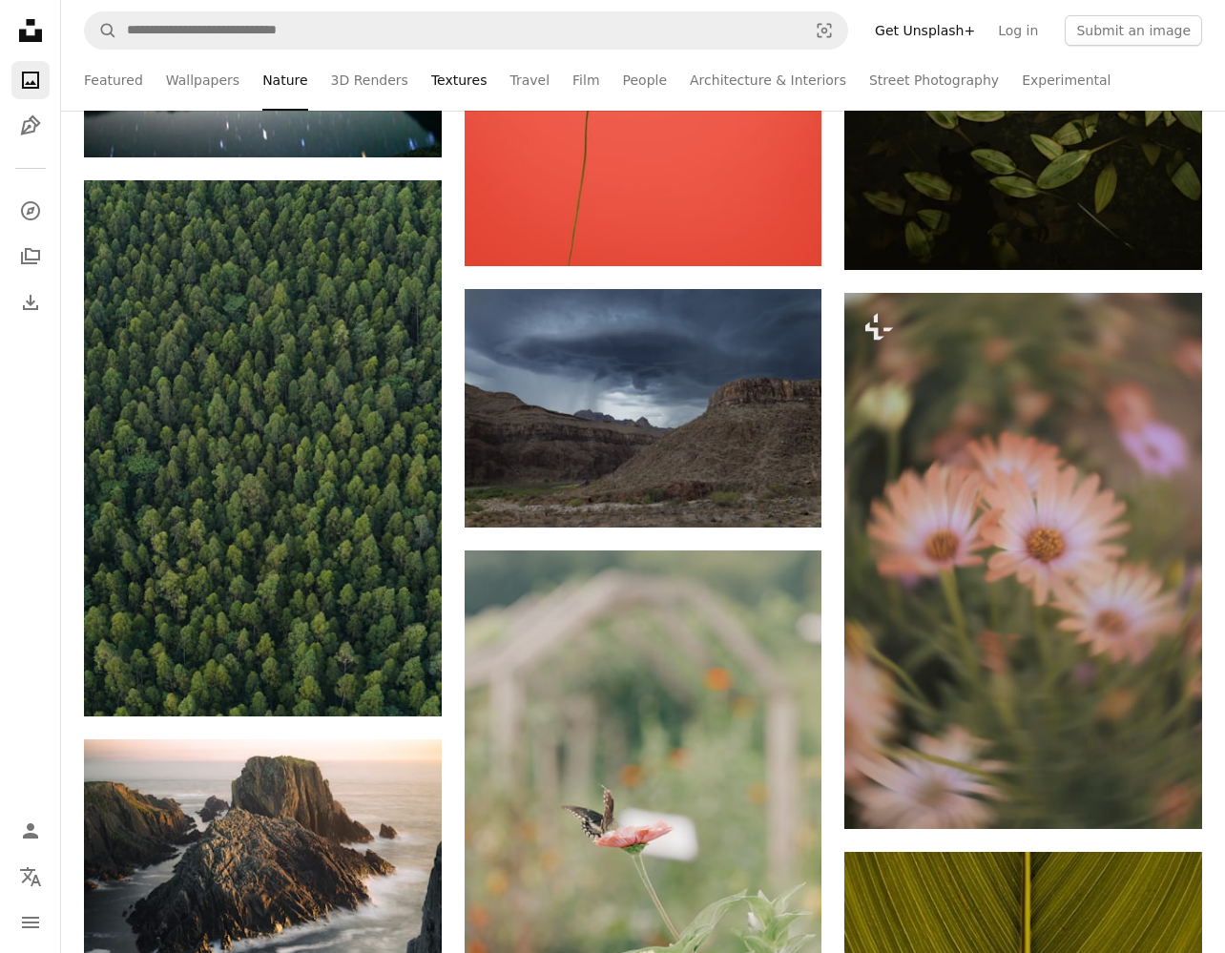
click at [444, 76] on link "Textures" at bounding box center [459, 80] width 56 height 61
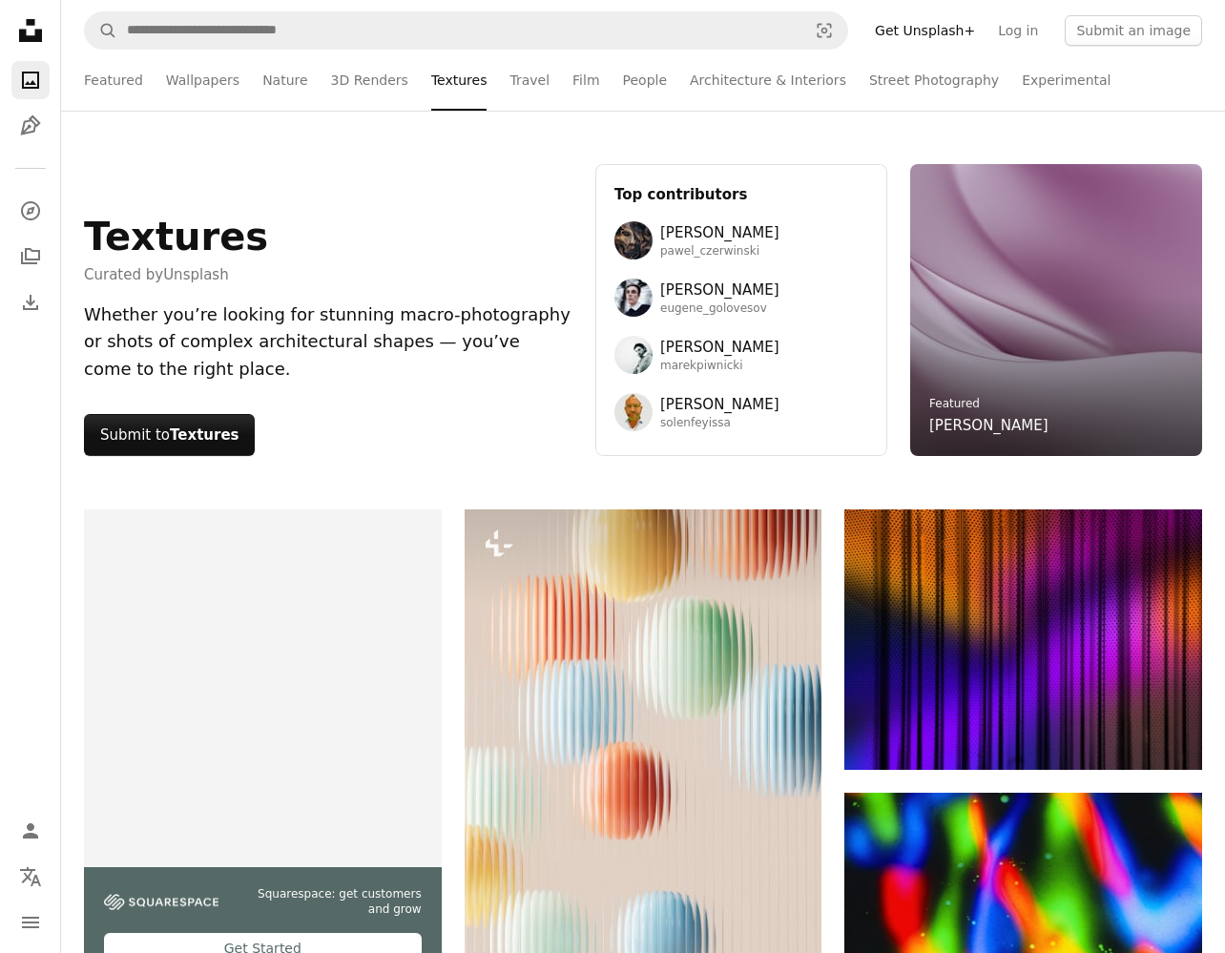
click at [541, 76] on ul "Featured Wallpapers Nature 3D Renders Textures Travel Film People Architecture …" at bounding box center [643, 80] width 1118 height 61
click at [510, 76] on link "Travel" at bounding box center [530, 80] width 40 height 61
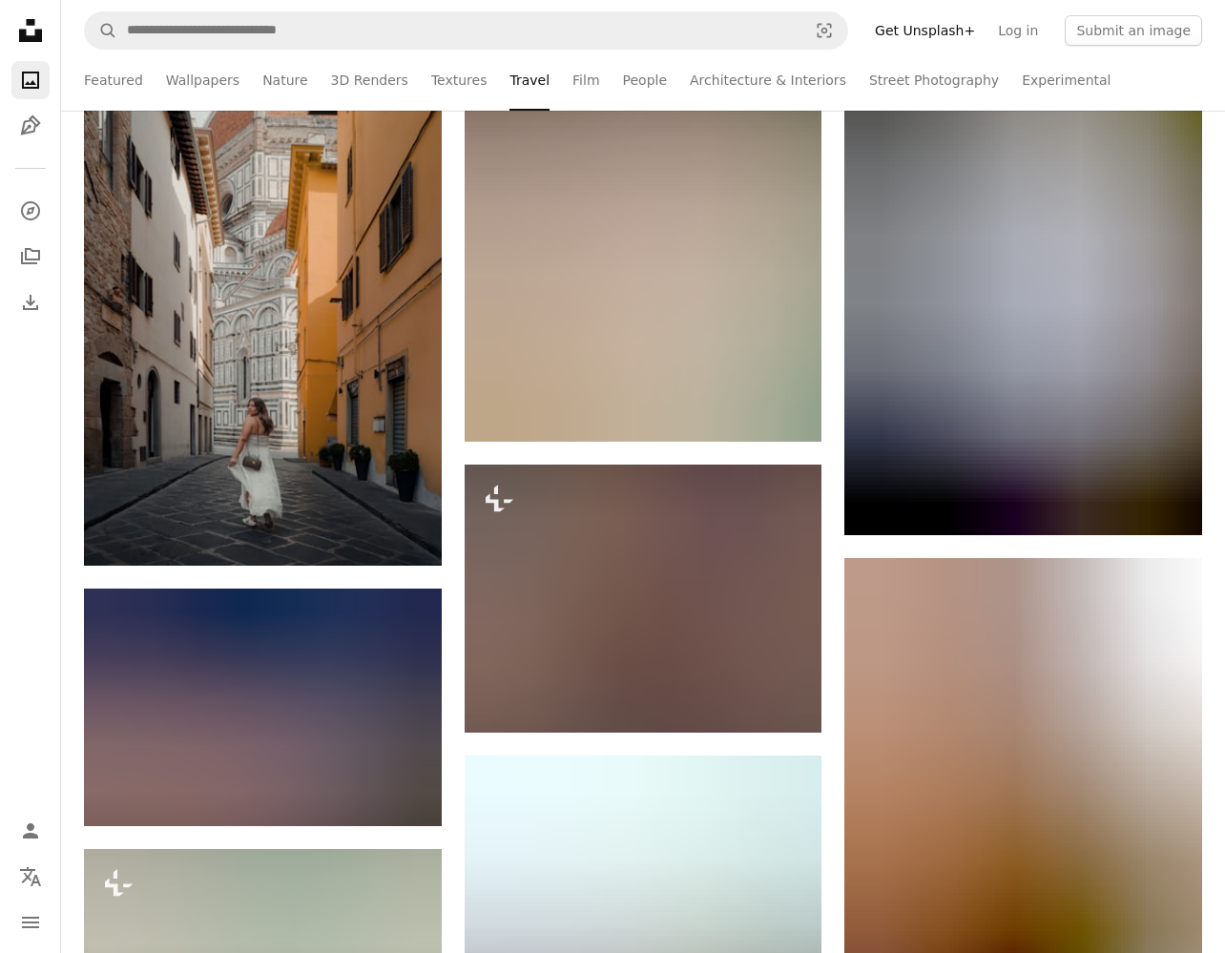
scroll to position [15249, 0]
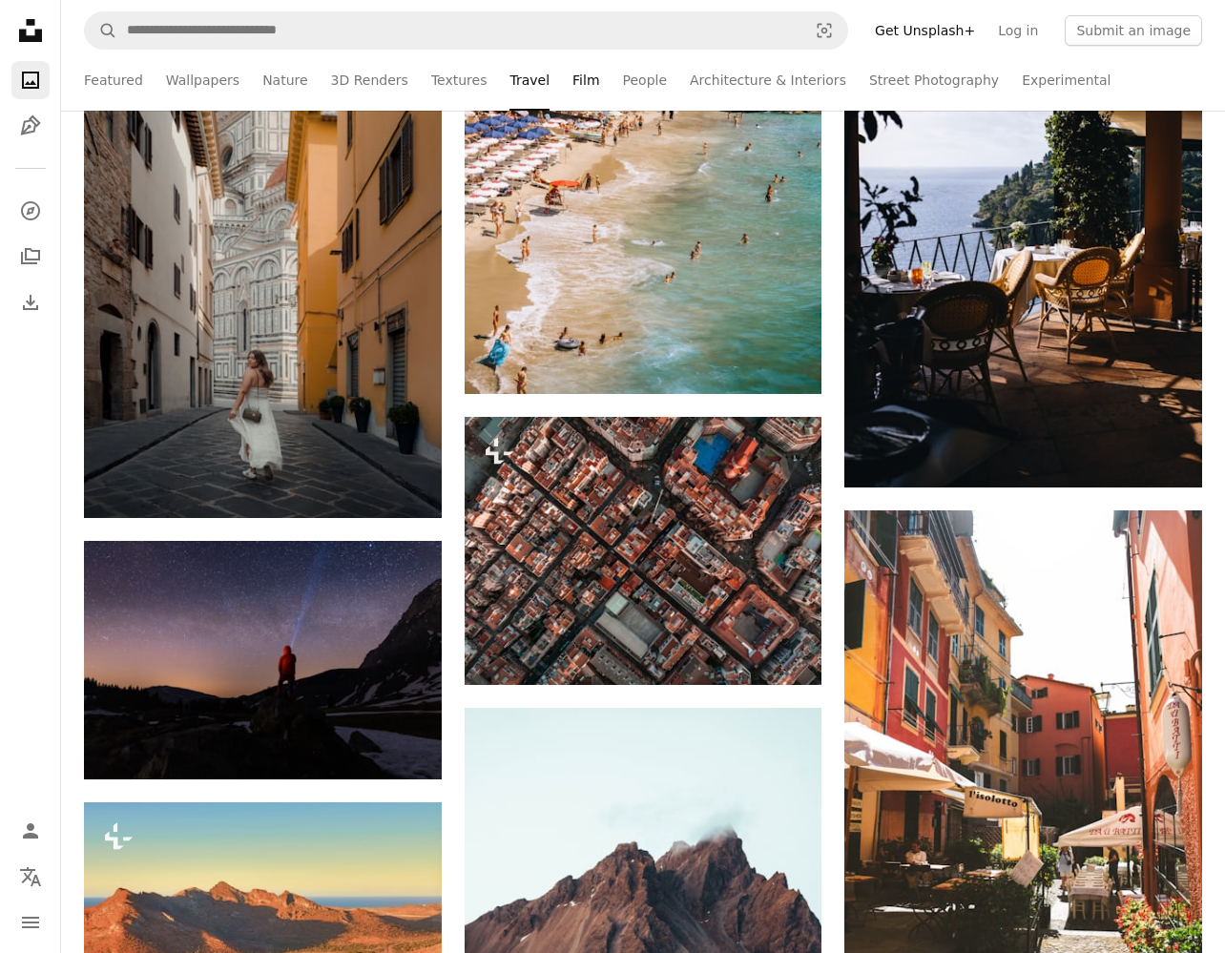
click at [575, 76] on link "Film" at bounding box center [586, 80] width 27 height 61
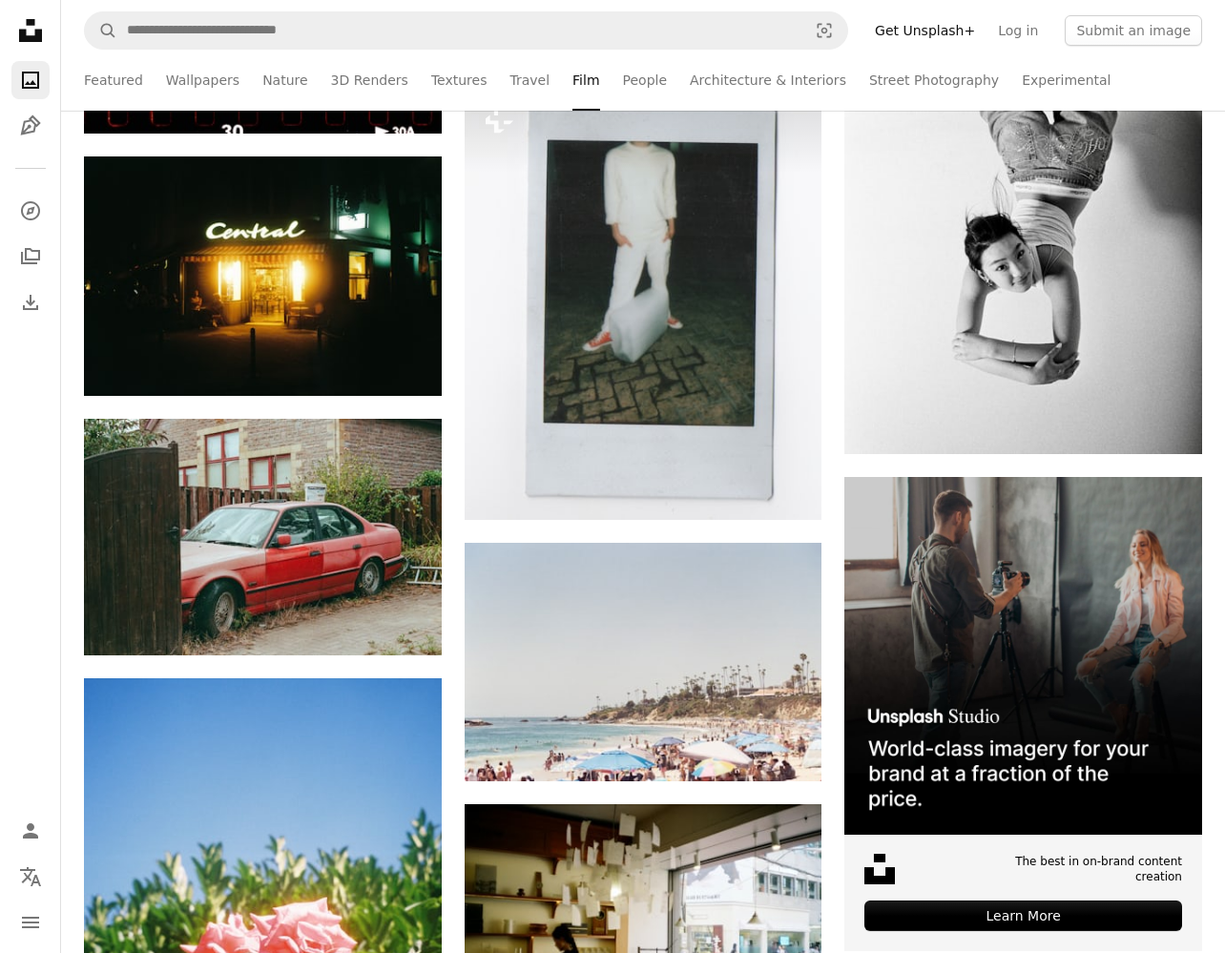
scroll to position [4798, 0]
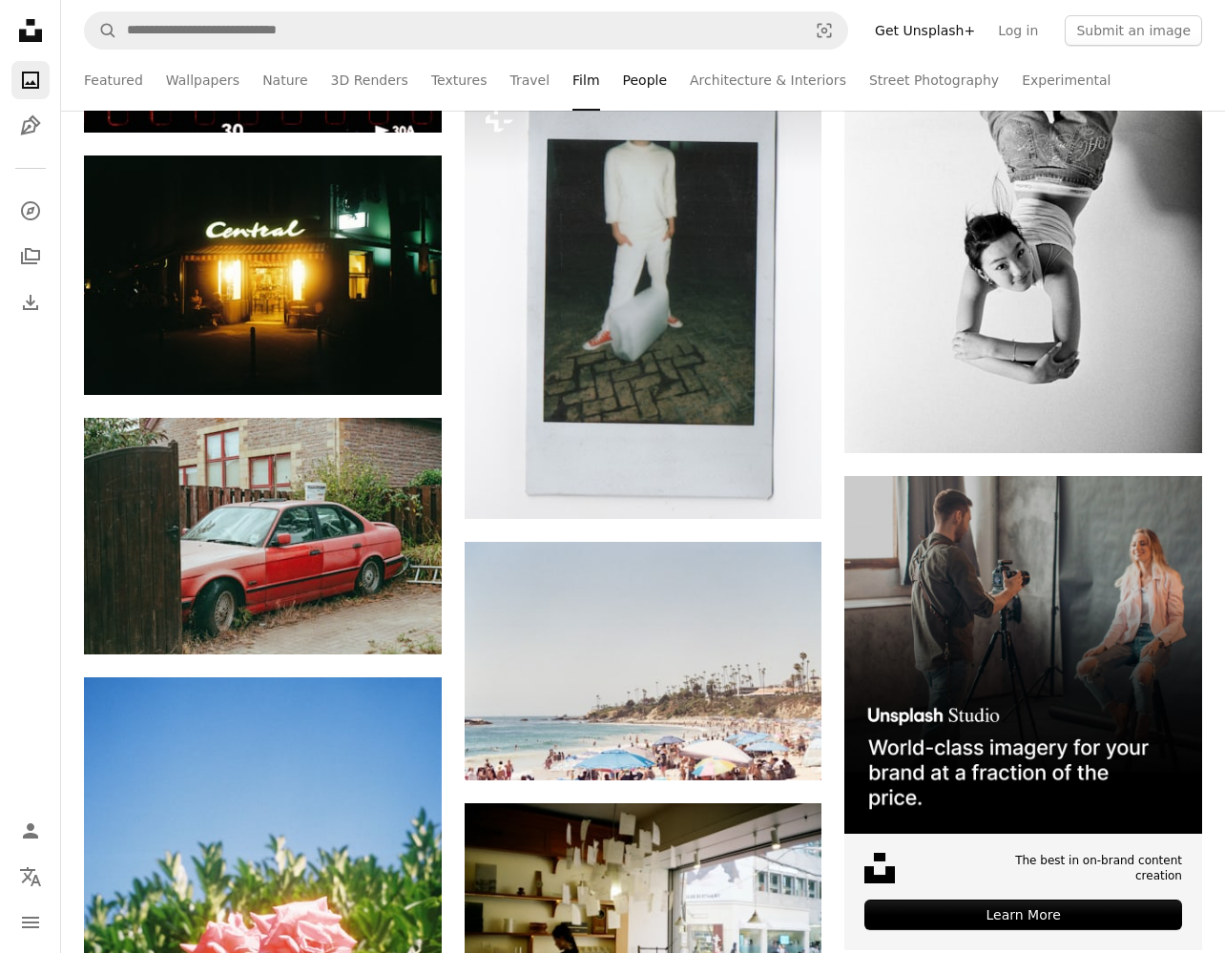
click at [623, 72] on link "People" at bounding box center [645, 80] width 45 height 61
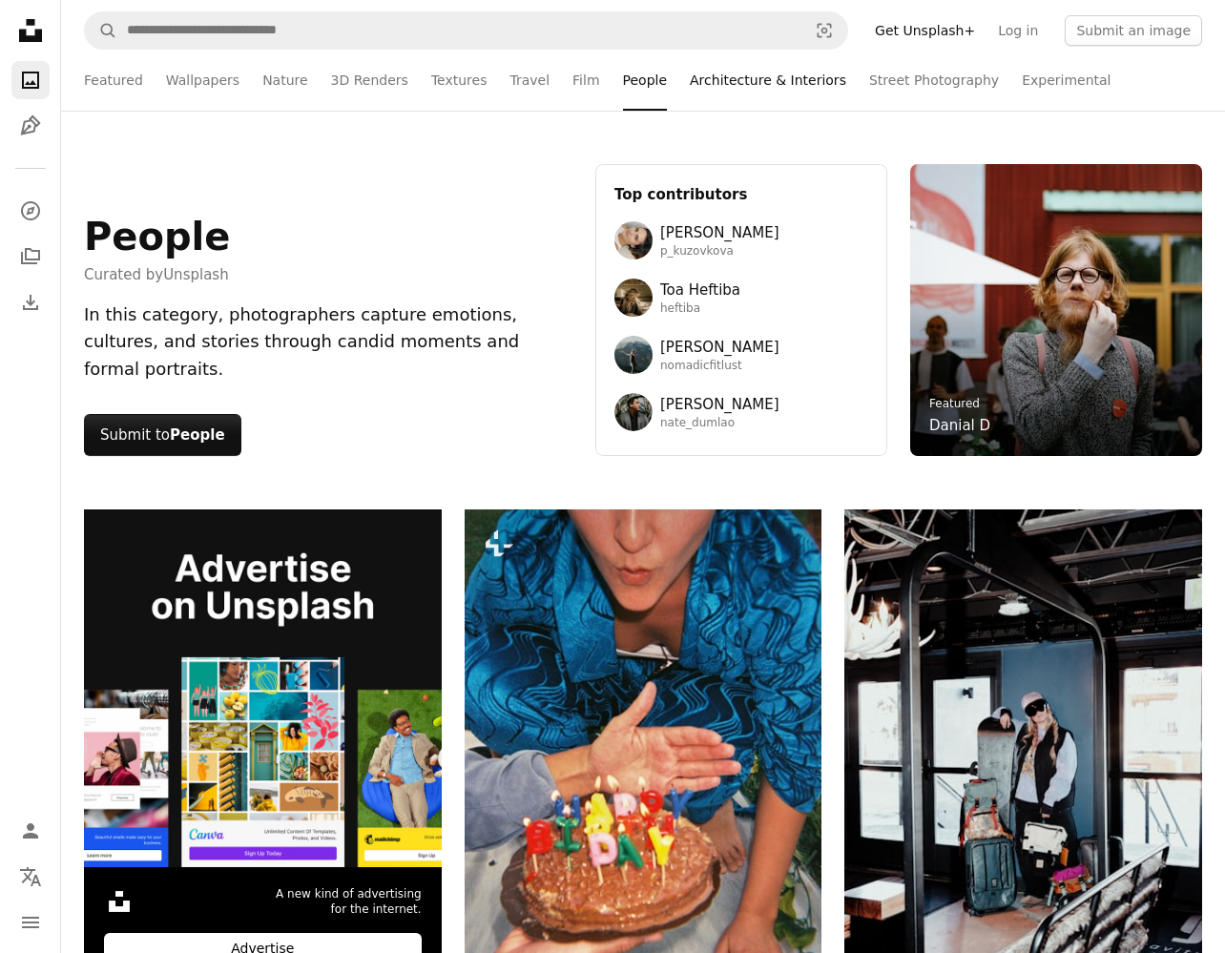
click at [734, 92] on link "Architecture & Interiors" at bounding box center [768, 80] width 156 height 61
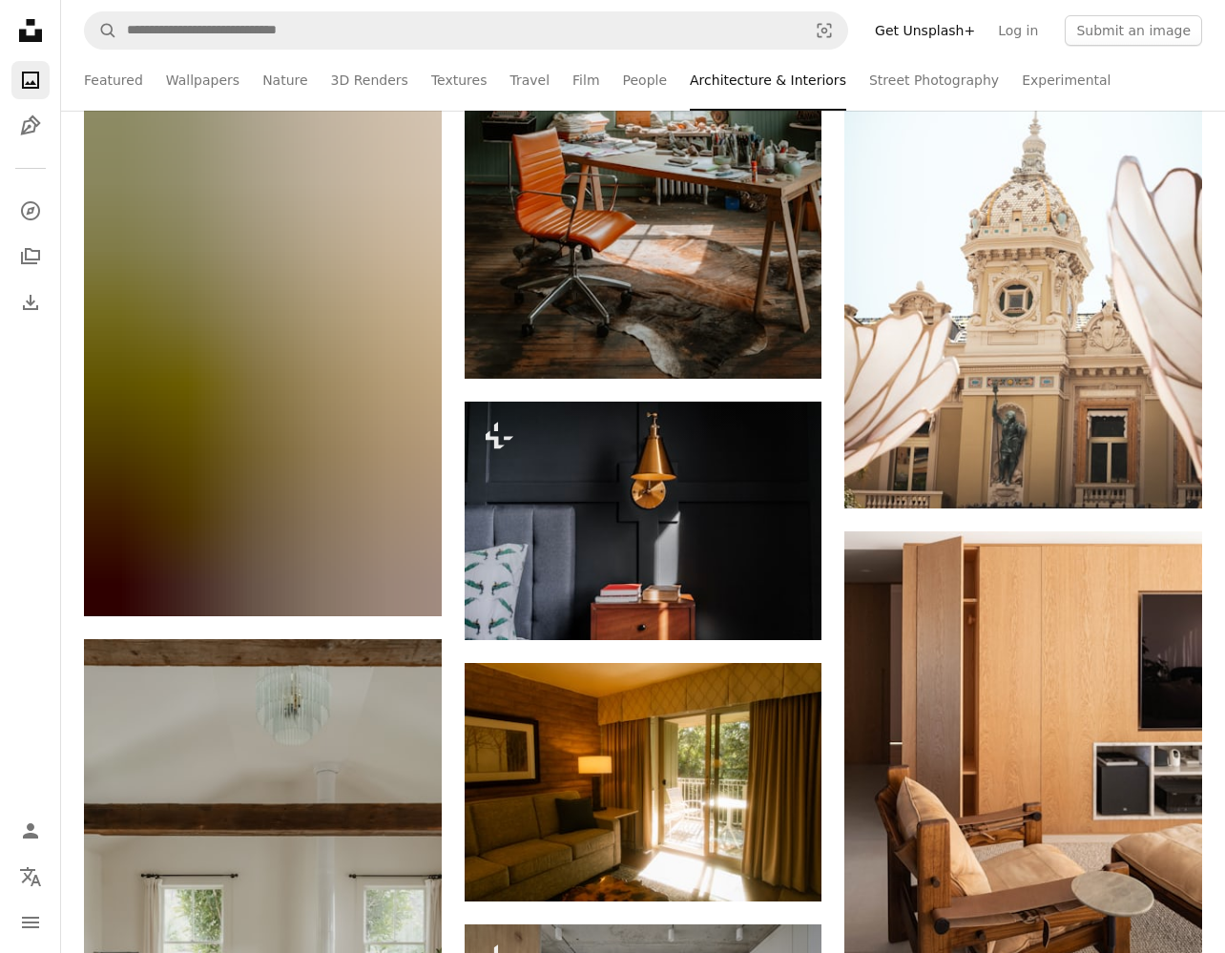
scroll to position [28957, 0]
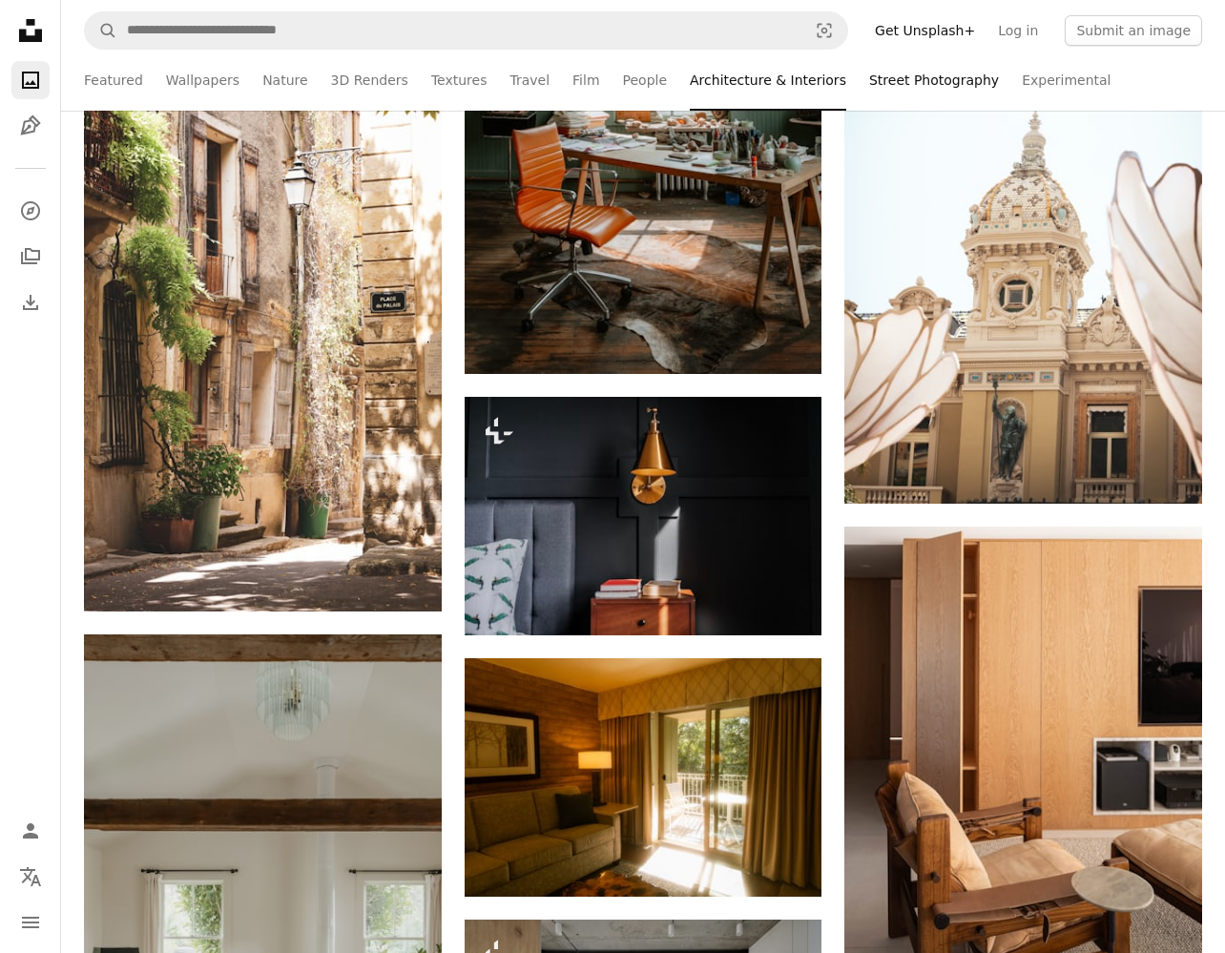
click at [906, 87] on link "Street Photography" at bounding box center [934, 80] width 130 height 61
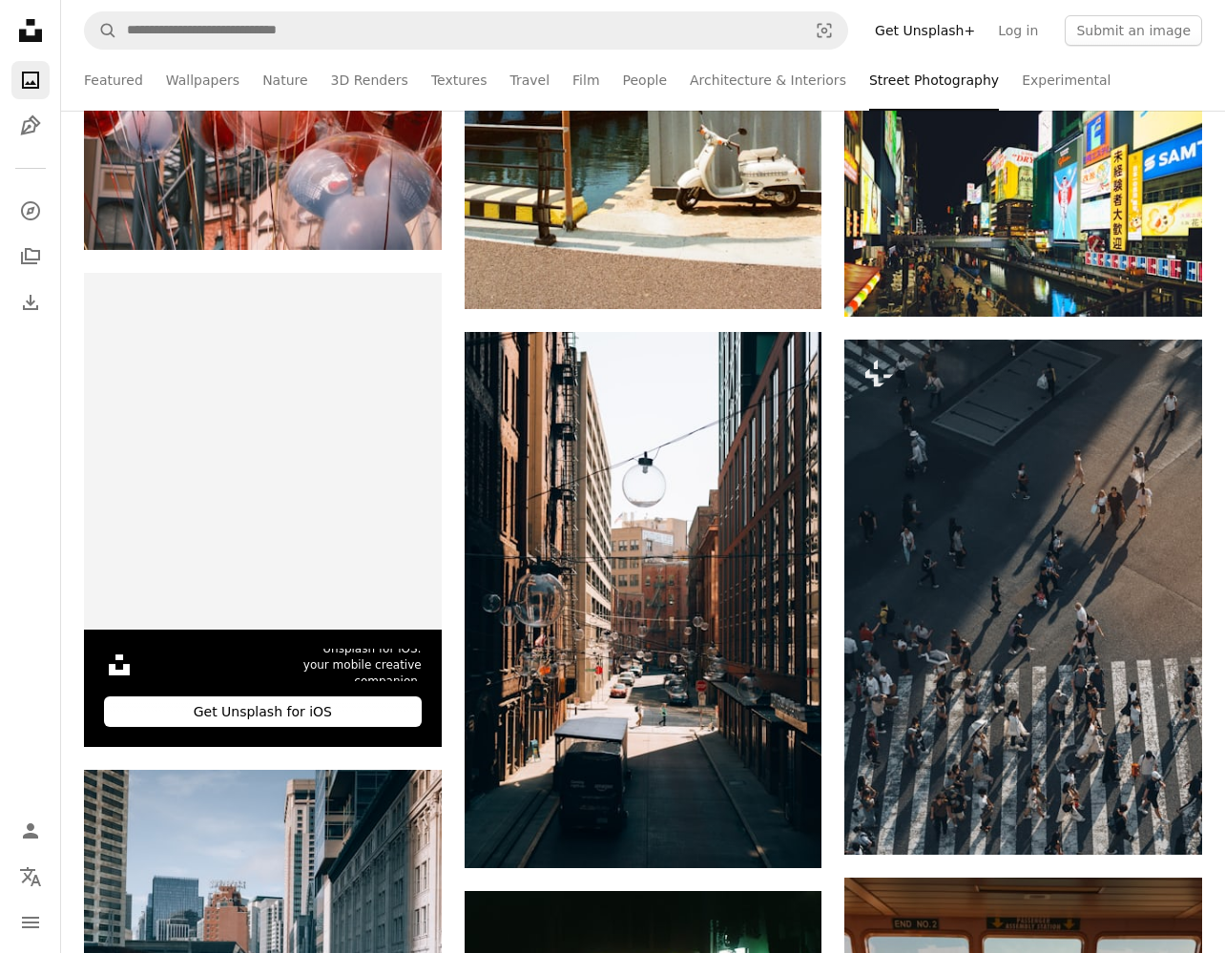
scroll to position [3409, 0]
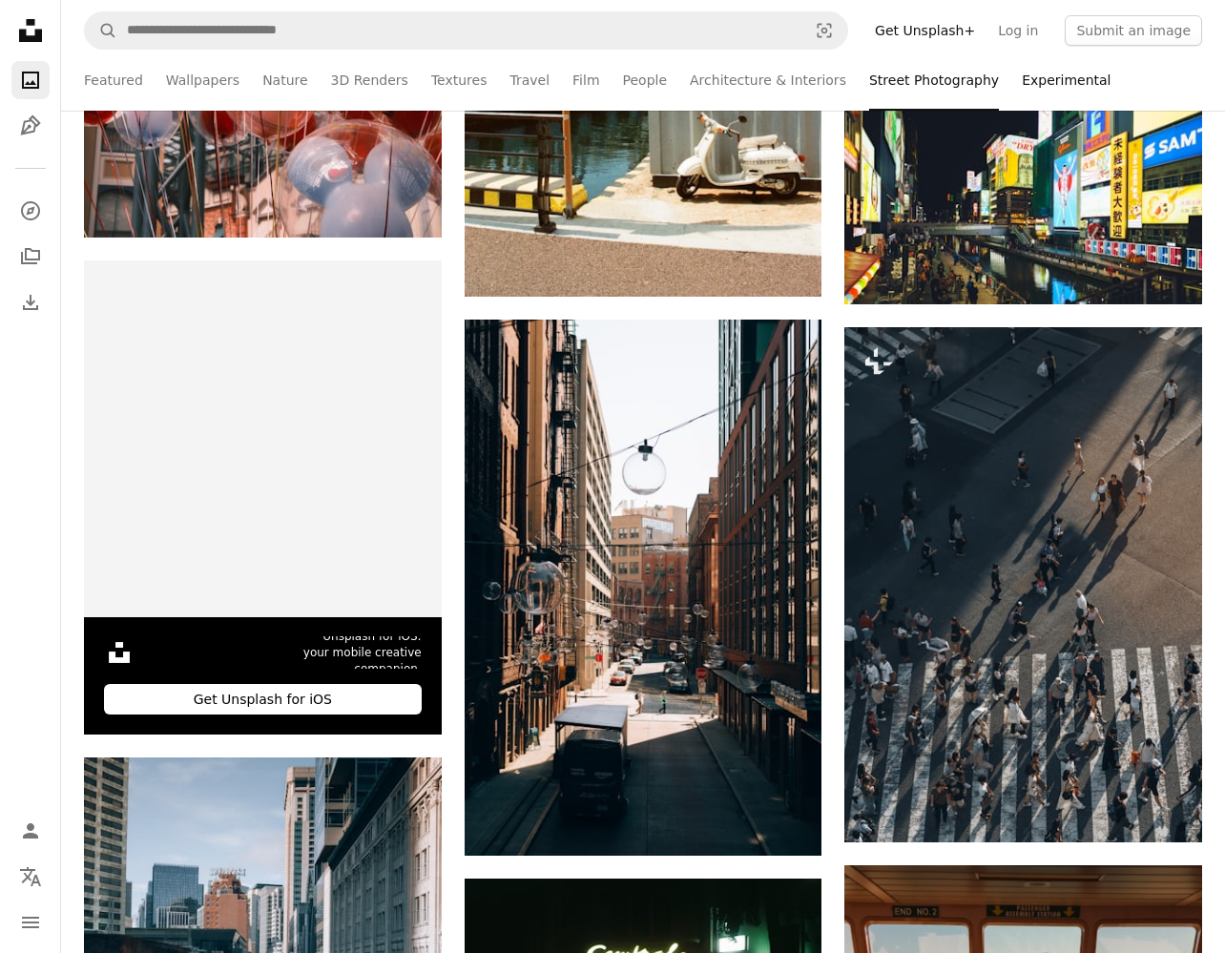
click at [1022, 73] on link "Experimental" at bounding box center [1066, 80] width 89 height 61
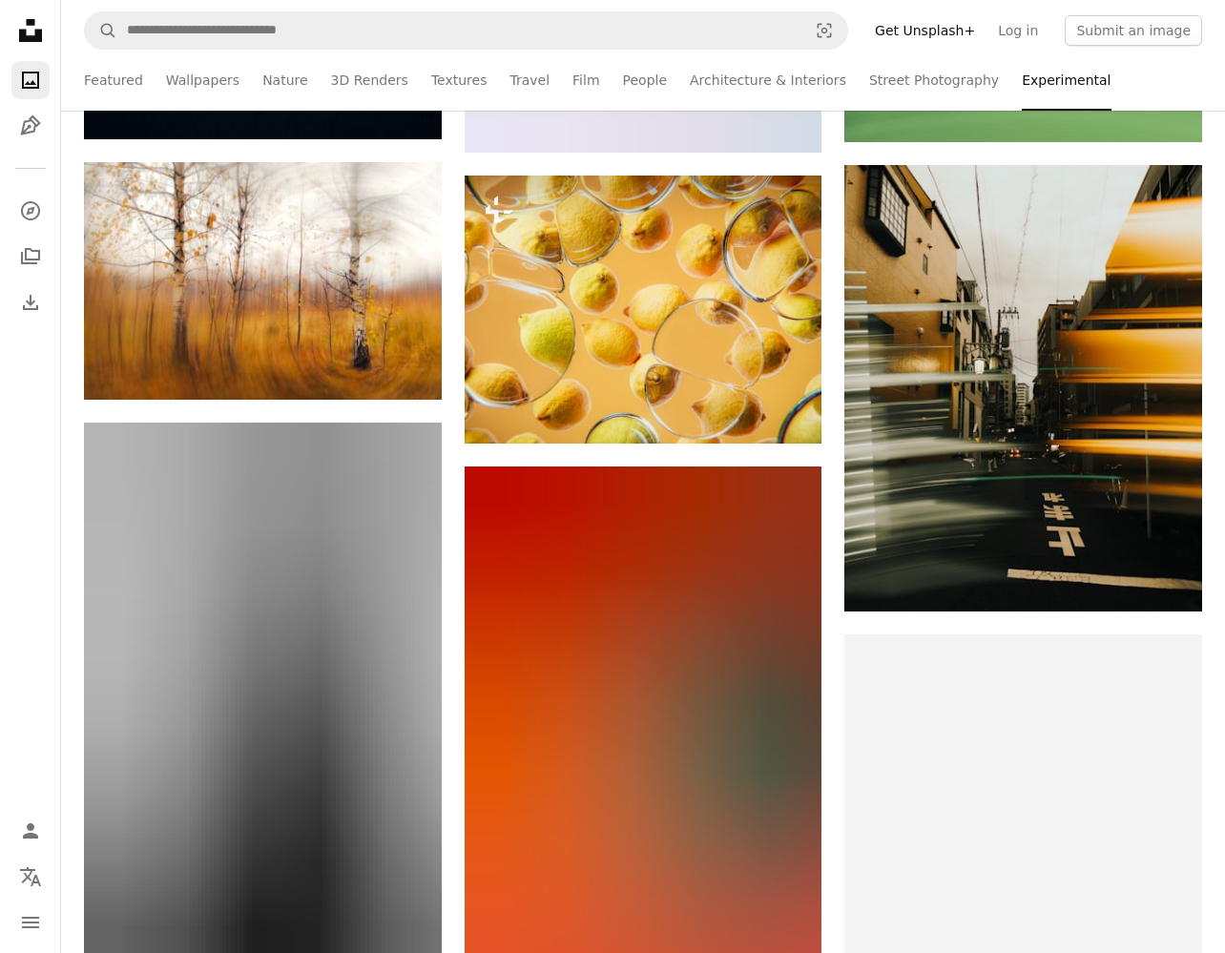
scroll to position [5313, 0]
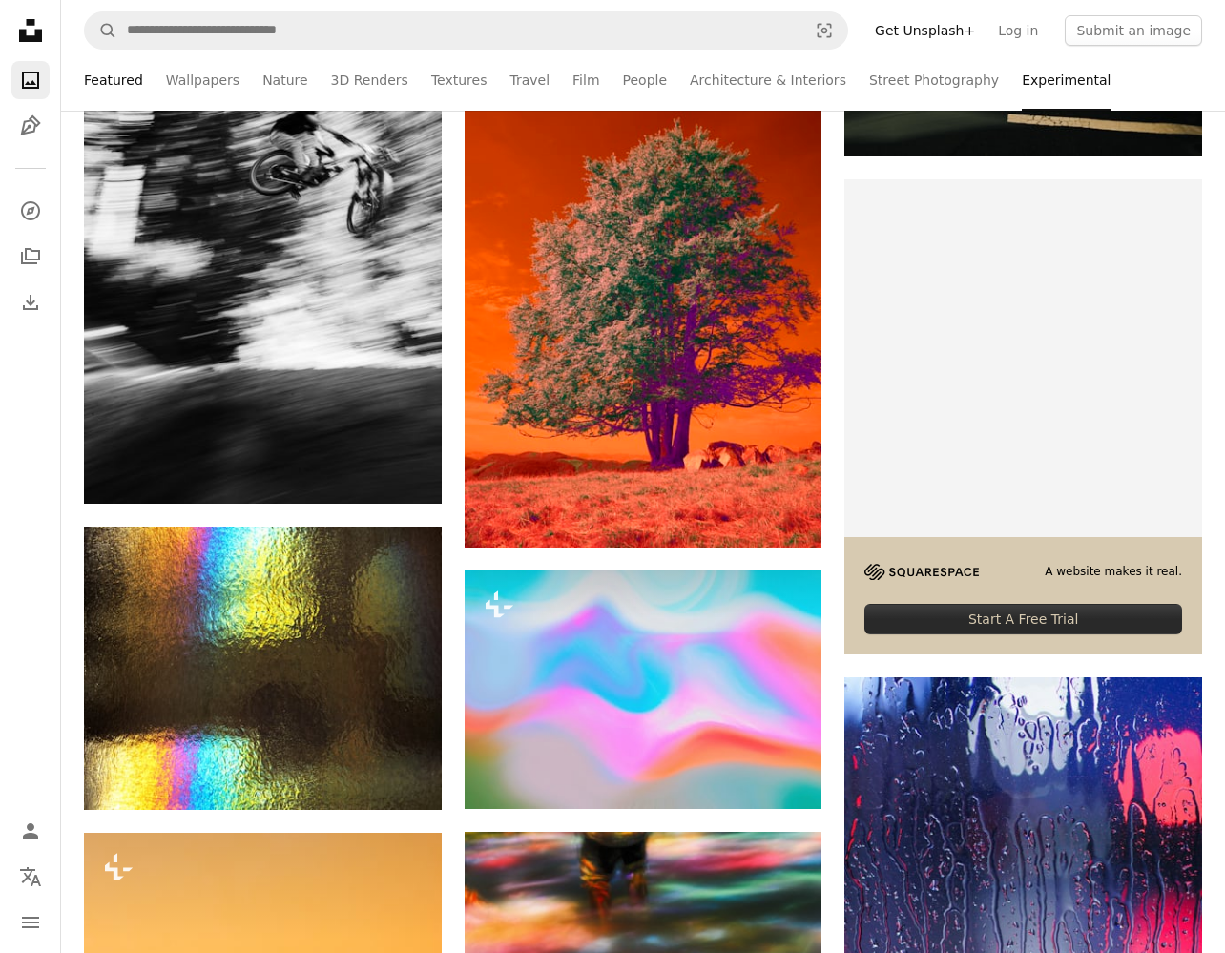
click at [108, 84] on link "Featured" at bounding box center [113, 80] width 59 height 61
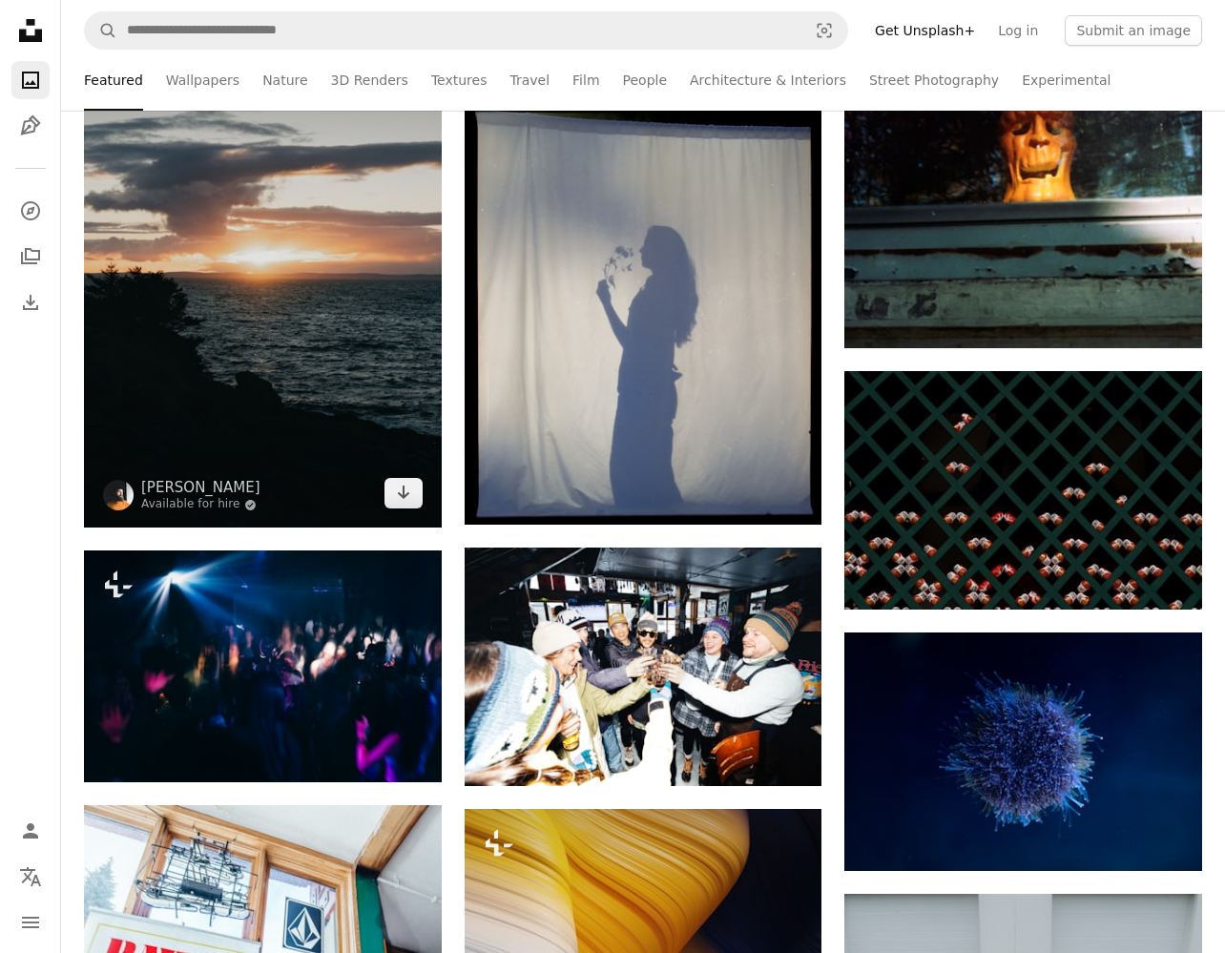
scroll to position [11300, 0]
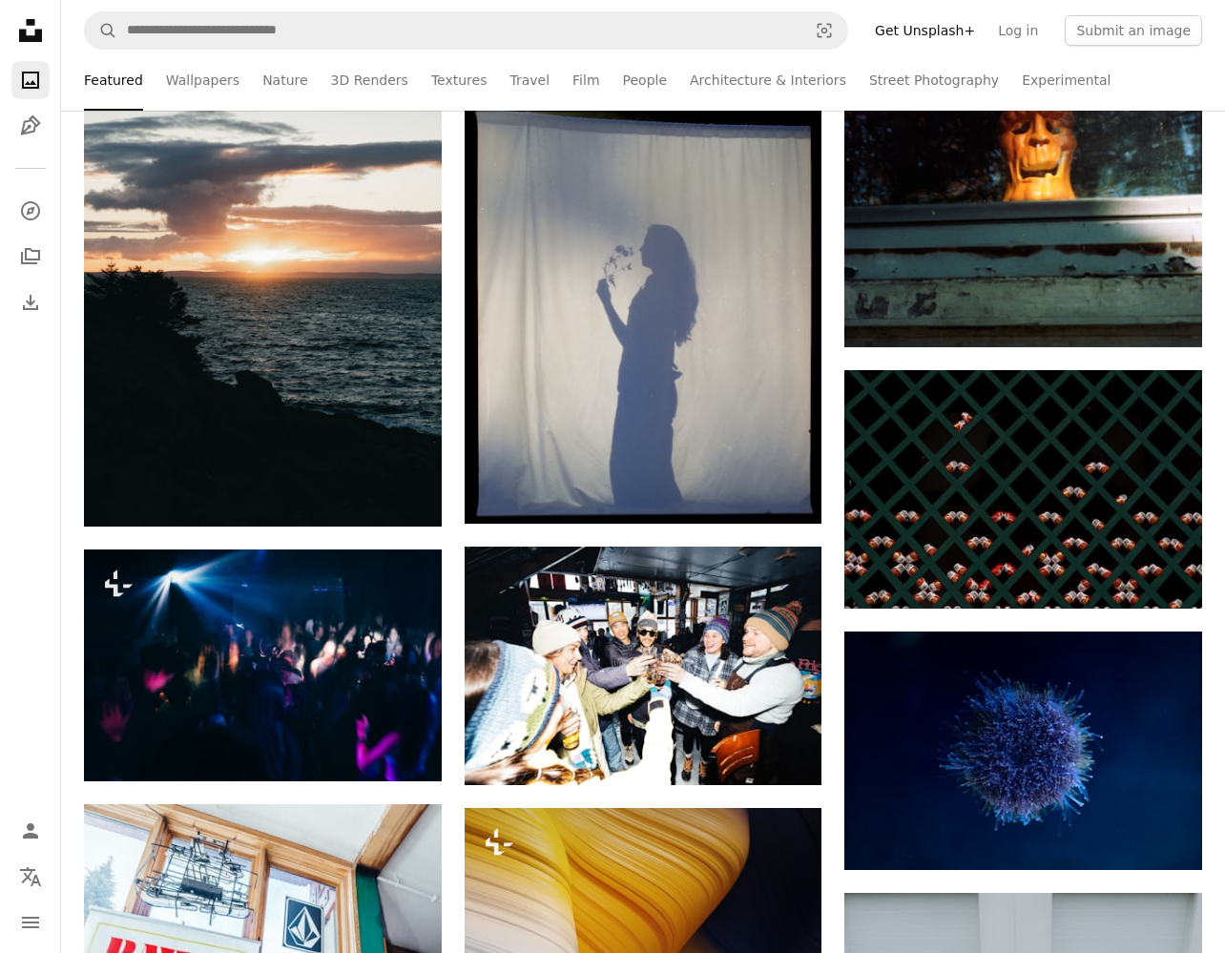
click at [28, 28] on icon "Unsplash logo Unsplash Home" at bounding box center [30, 30] width 38 height 38
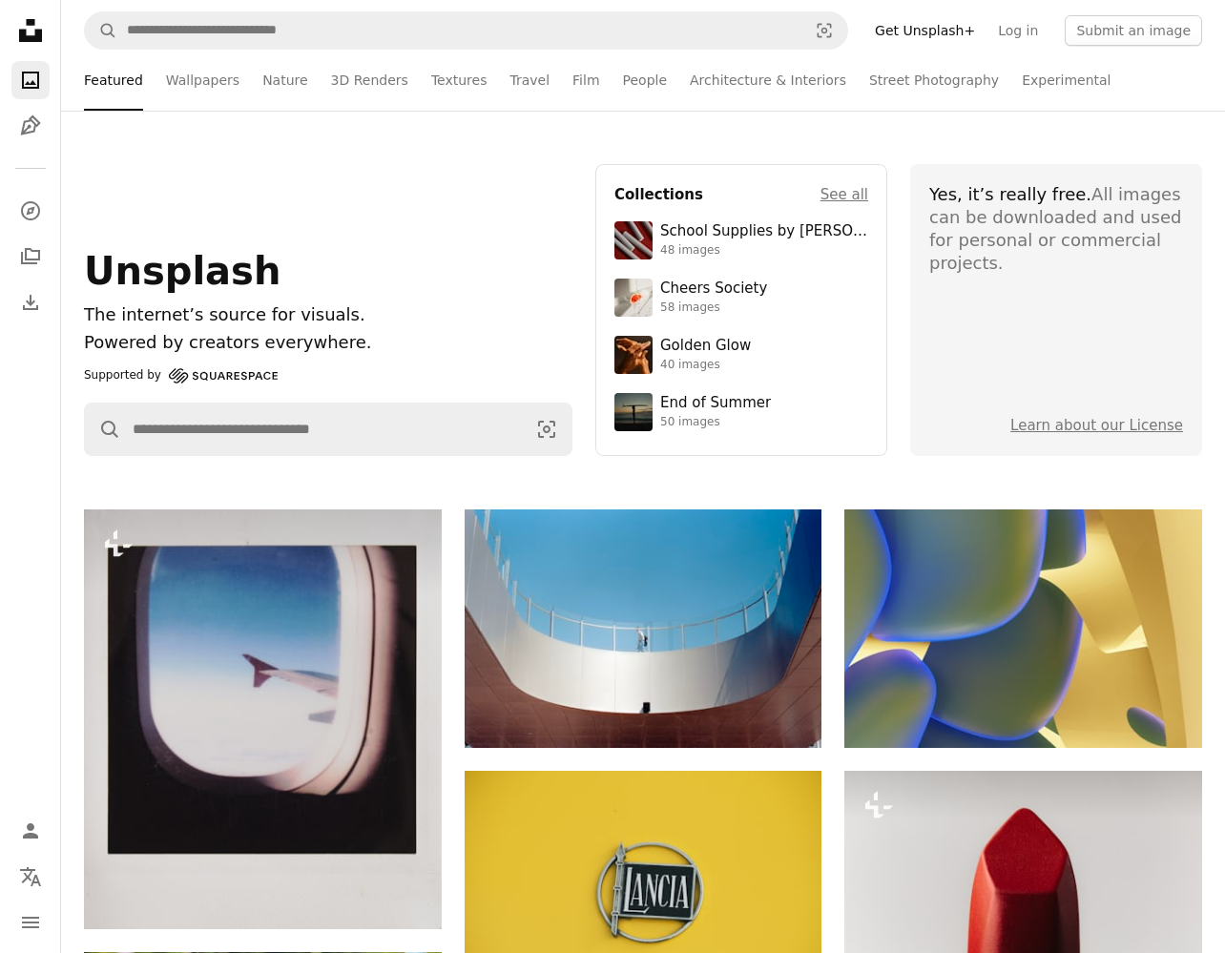
click at [28, 28] on icon "Unsplash logo Unsplash Home" at bounding box center [30, 30] width 38 height 38
click at [518, 79] on link "Travel" at bounding box center [530, 80] width 40 height 61
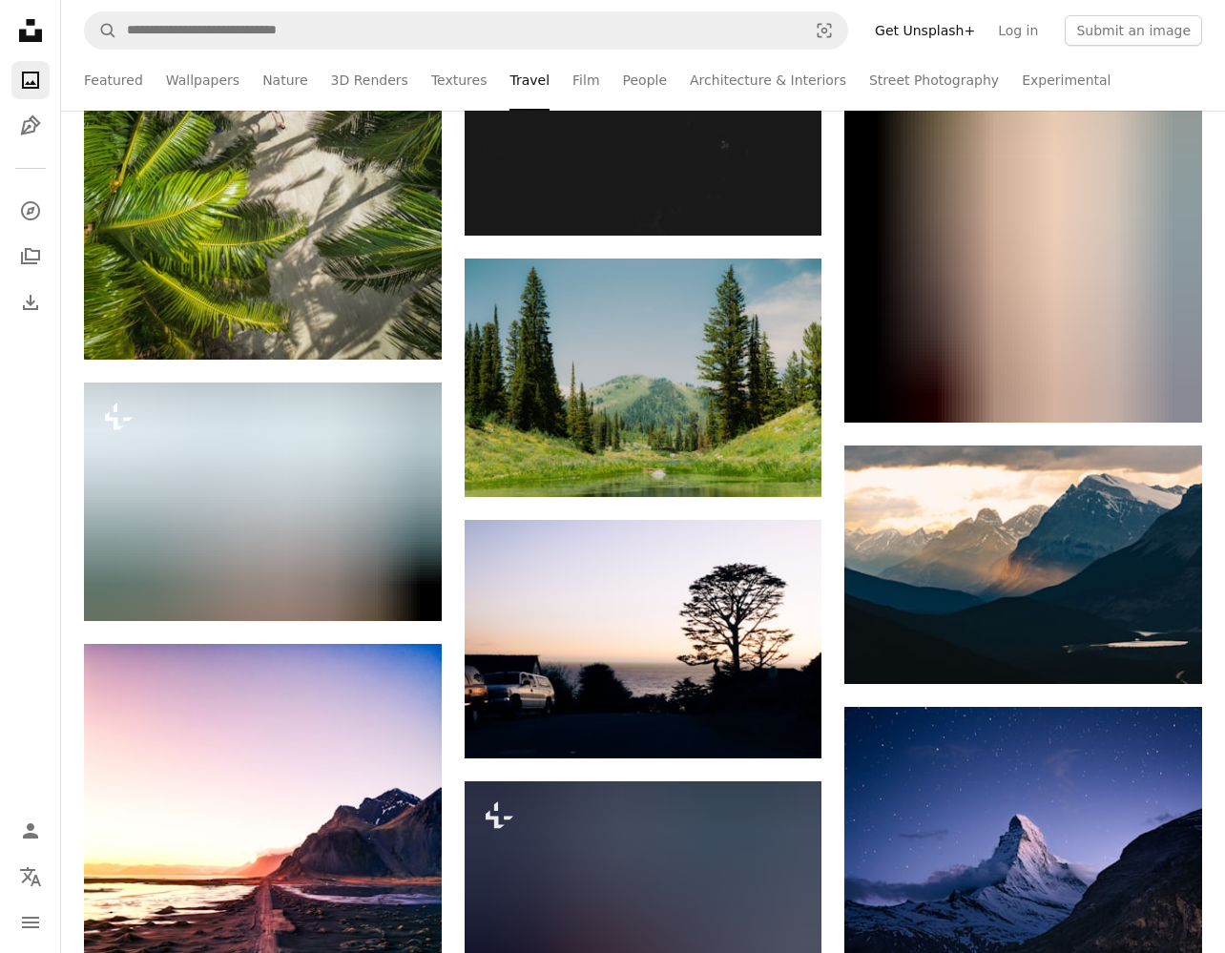
scroll to position [31478, 0]
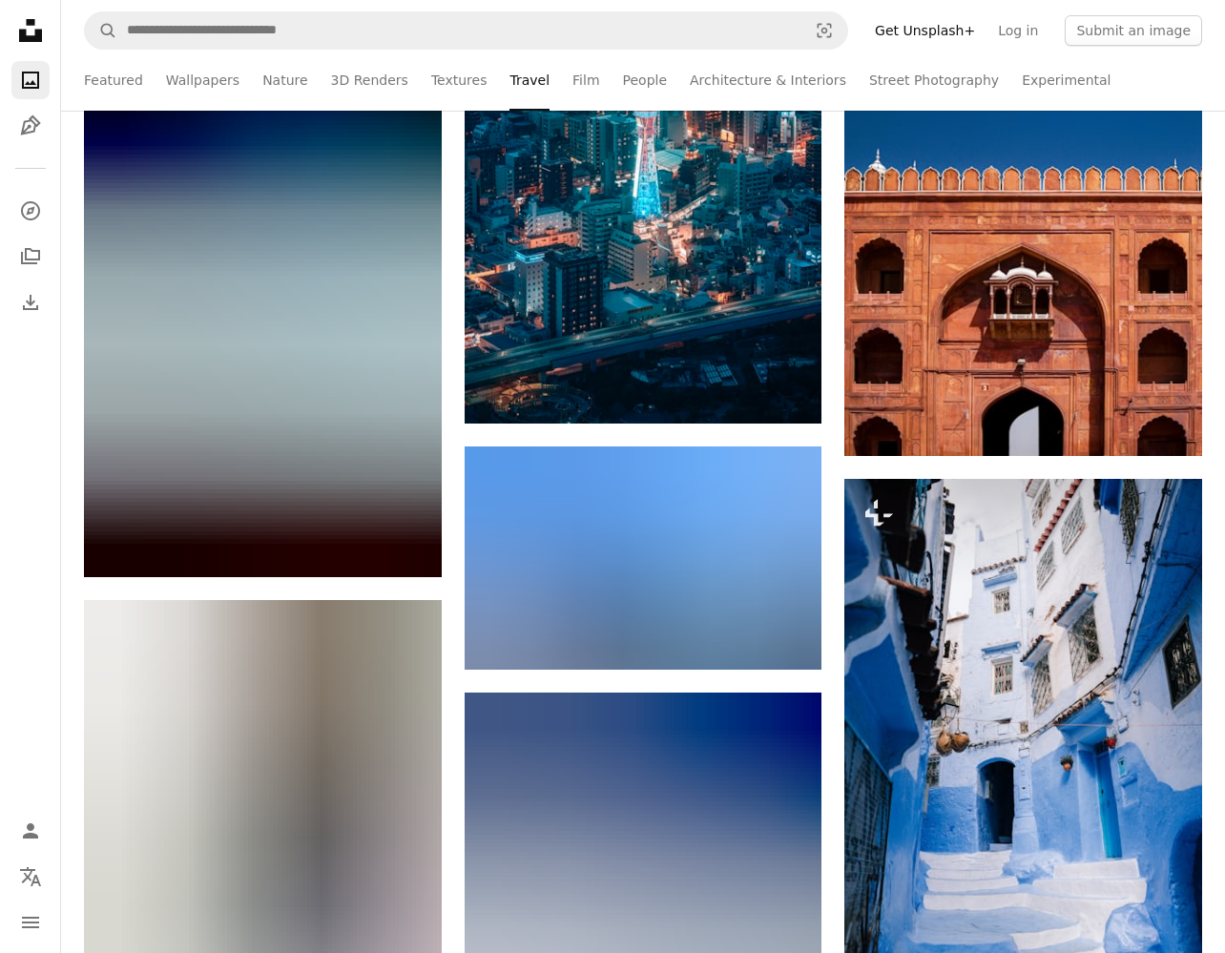
scroll to position [49648, 0]
